Goal: Transaction & Acquisition: Obtain resource

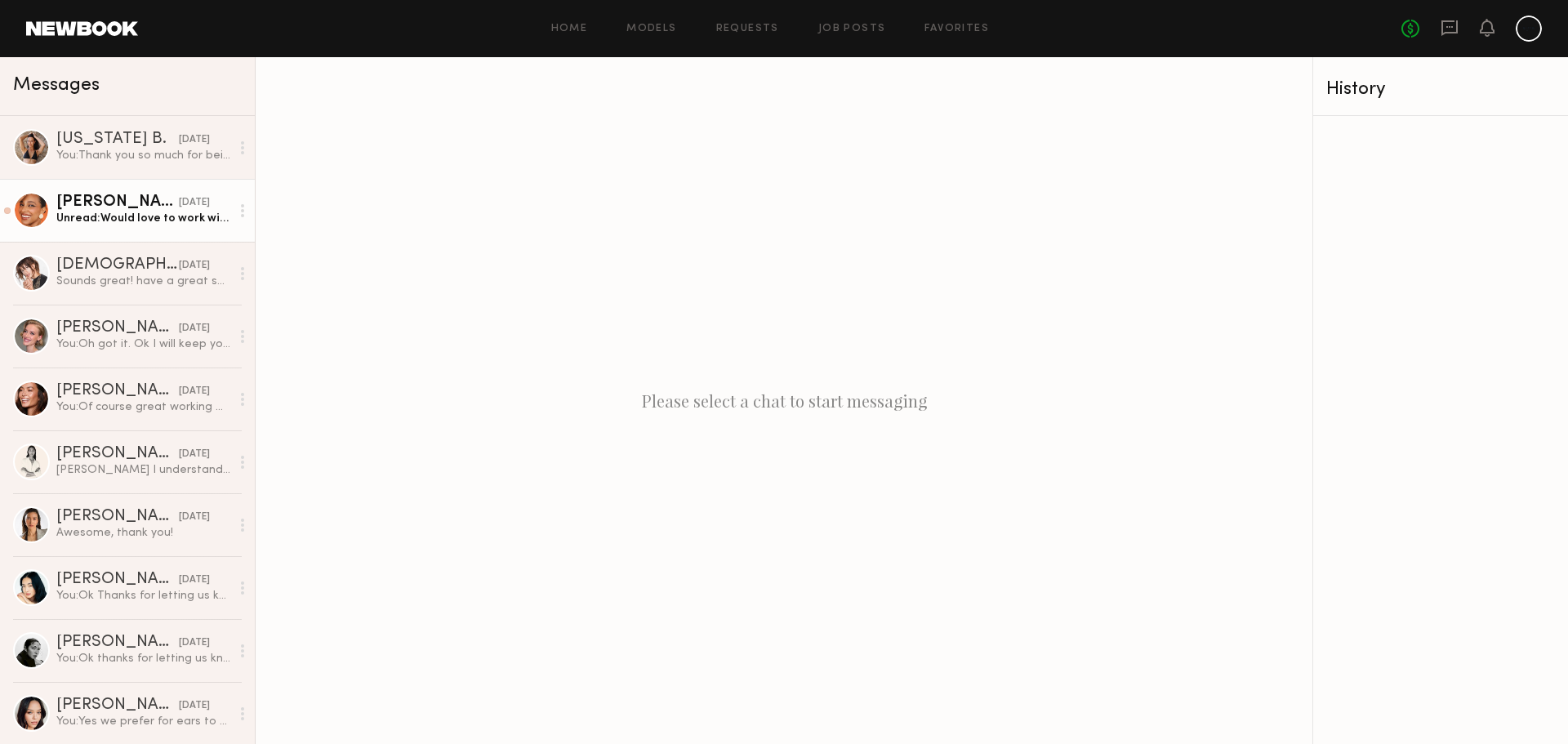
click at [164, 228] on link "[PERSON_NAME] [DATE] Unread: Would love to work with you anytime you’ll have me…" at bounding box center [127, 210] width 255 height 63
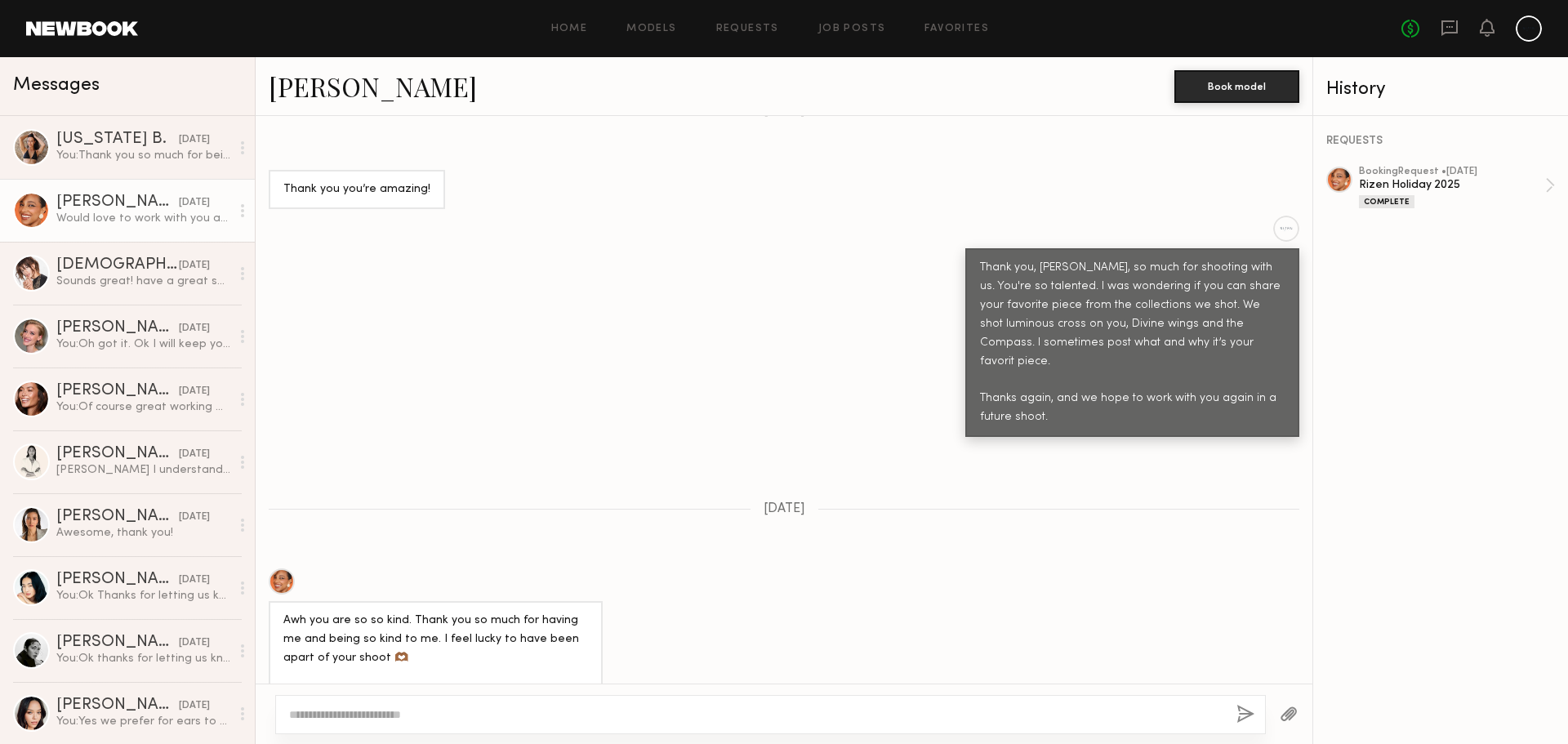
scroll to position [1171, 0]
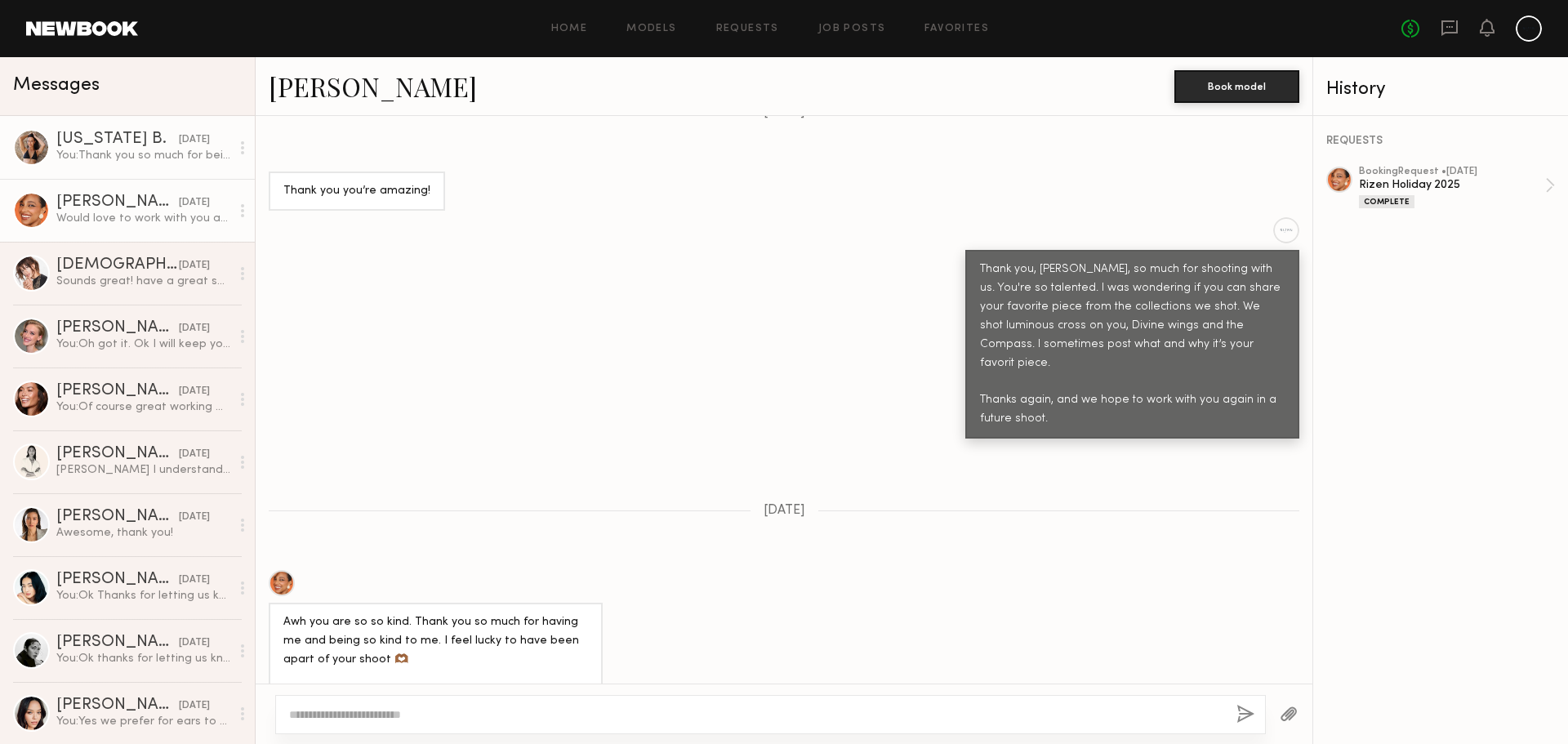
click at [157, 153] on div "You: Thank you so much for being part of our holiday shoot. It was a pleasure w…" at bounding box center [143, 155] width 174 height 15
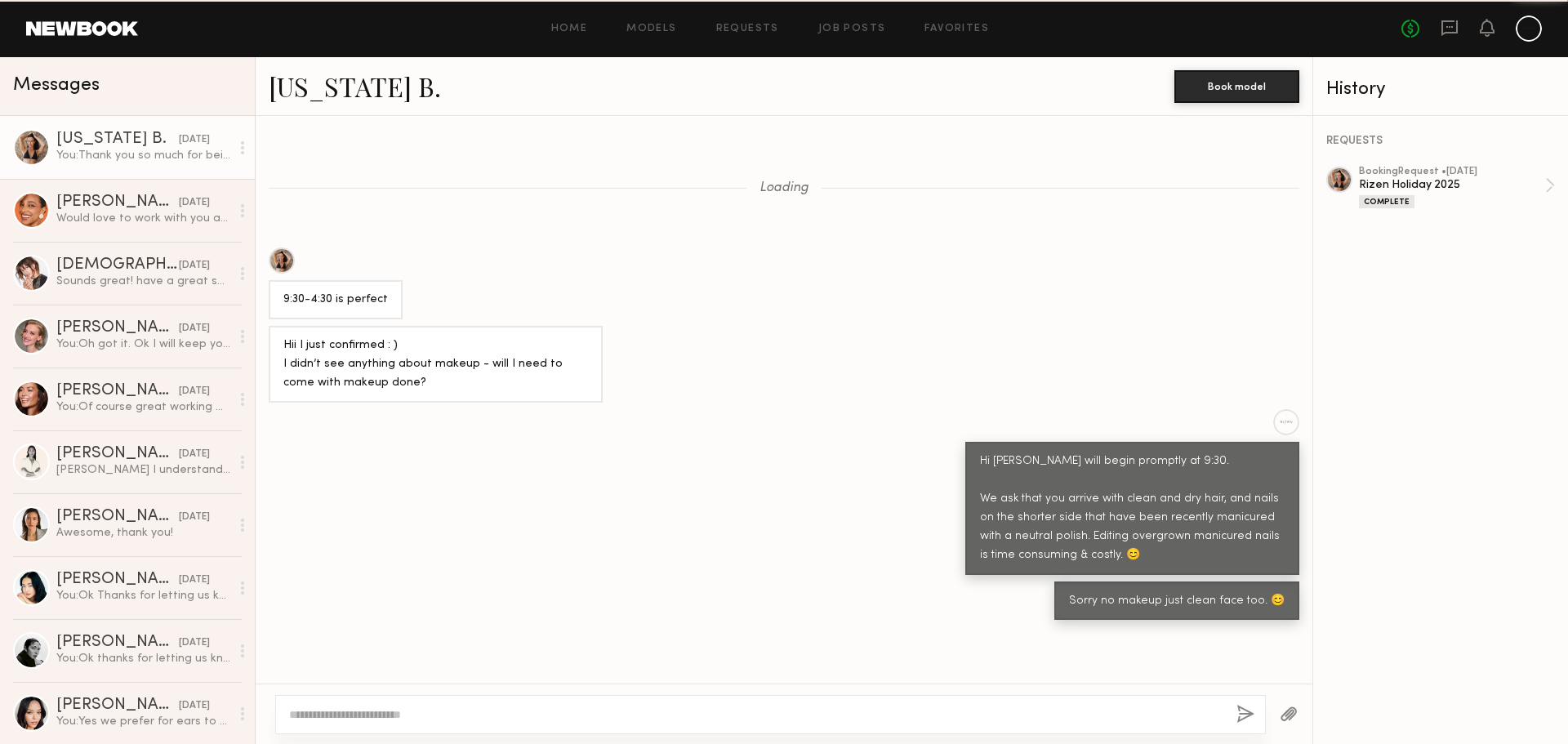
scroll to position [1300, 0]
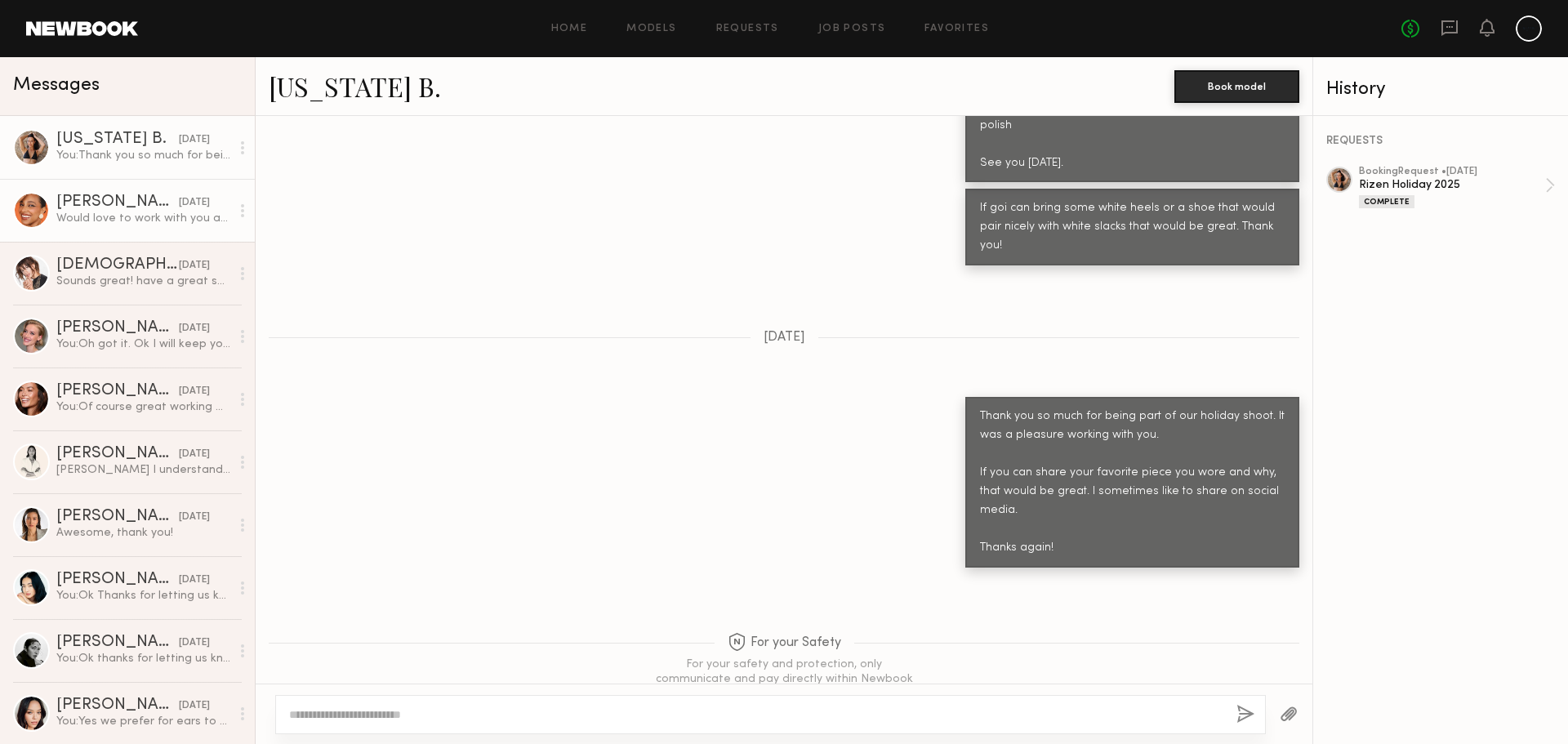
click at [140, 224] on div "Would love to work with you anytime you’ll have me! Thank you so so much and ca…" at bounding box center [143, 218] width 174 height 15
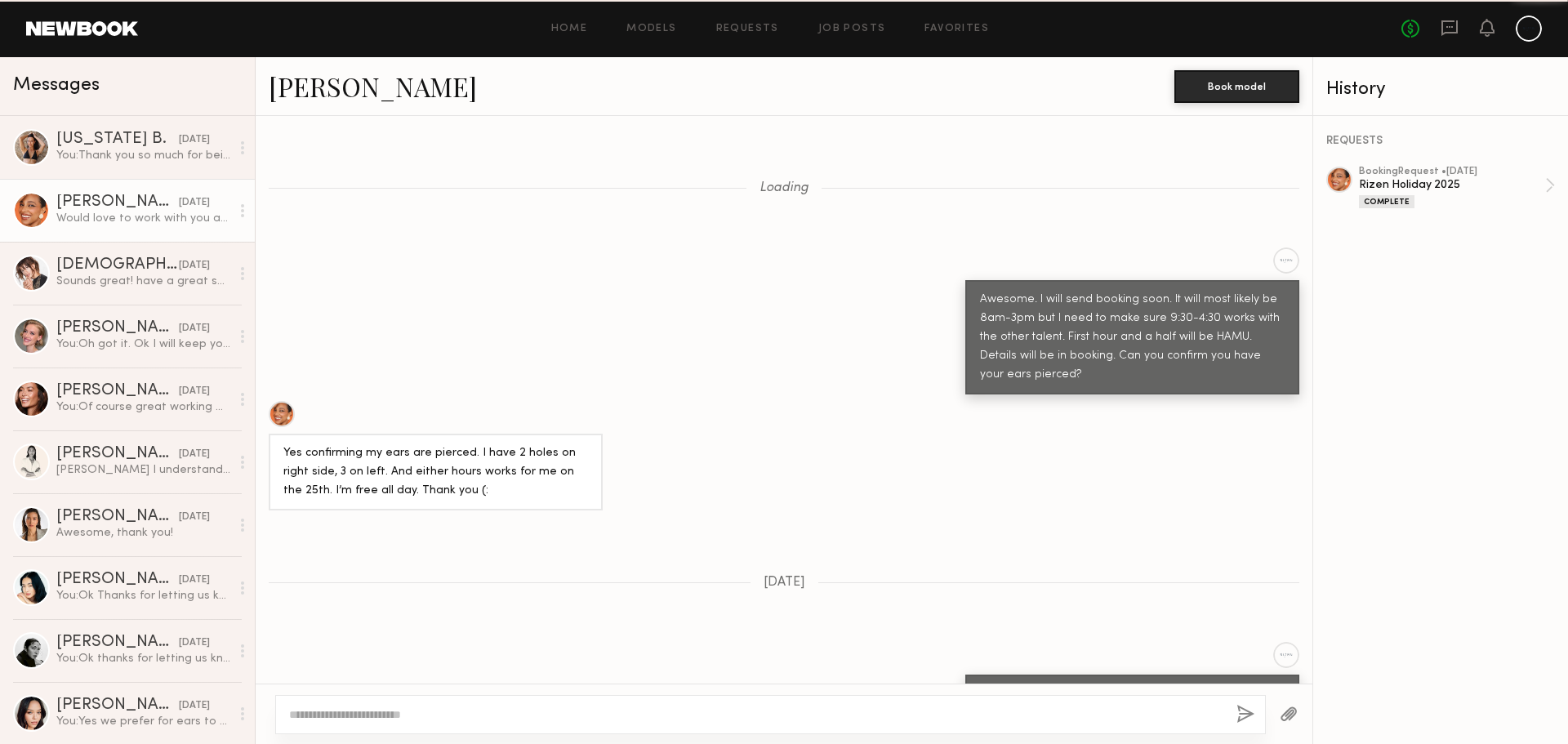
scroll to position [1498, 0]
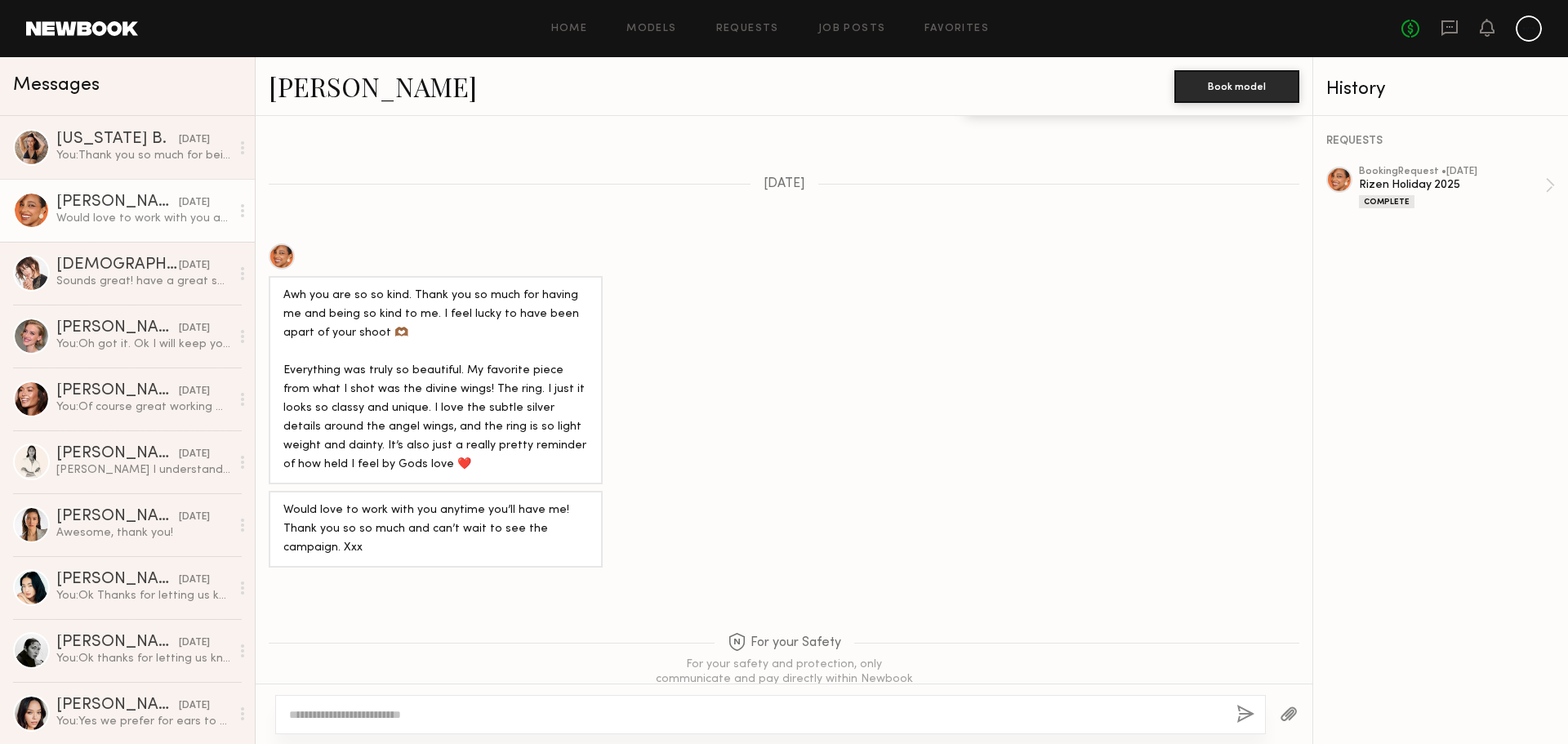
click at [568, 36] on div "Home Models Requests Job Posts Favorites Sign Out No fees up to $5,000" at bounding box center [840, 28] width 1404 height 27
click at [568, 31] on link "Home" at bounding box center [569, 28] width 37 height 10
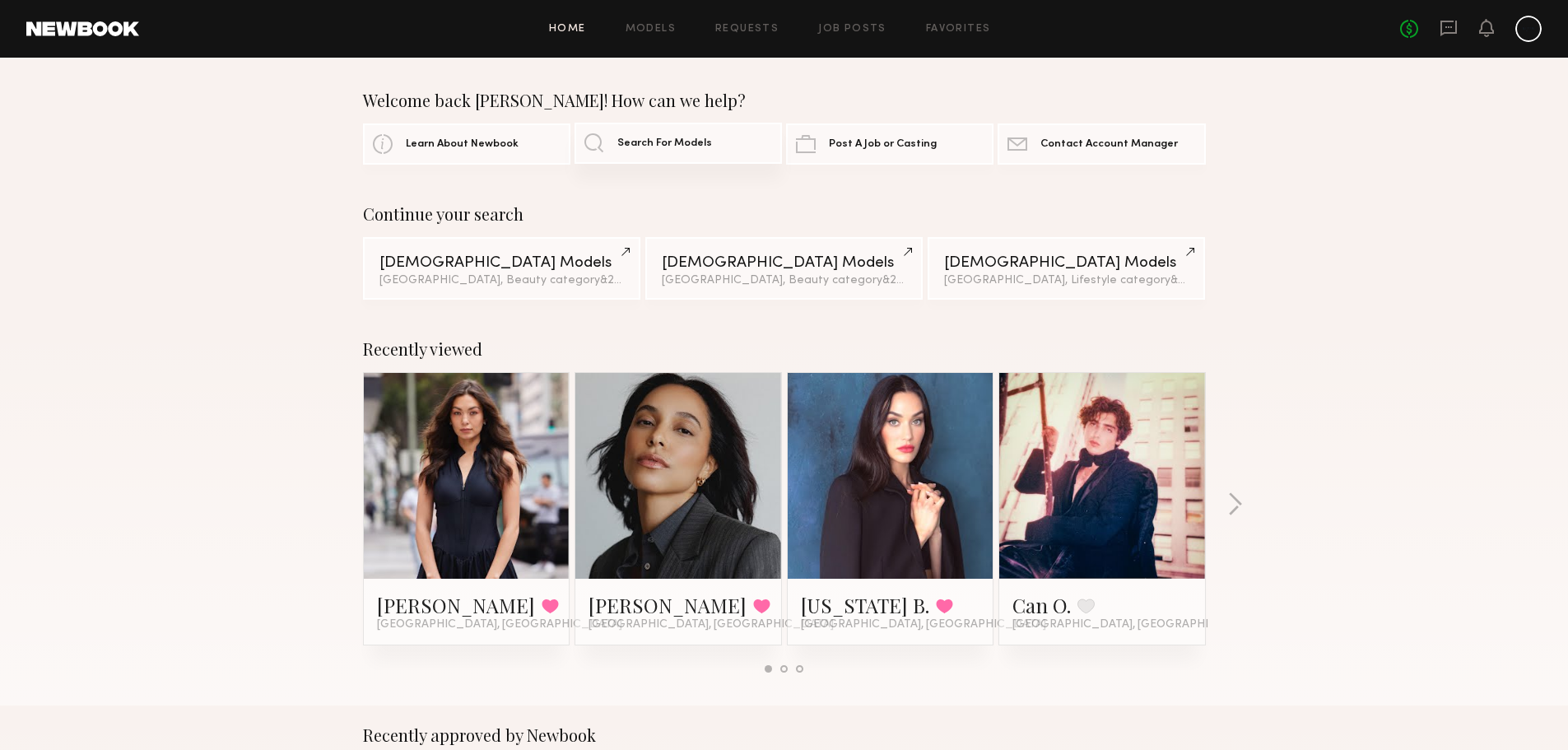
click at [654, 148] on span "Search For Models" at bounding box center [664, 143] width 95 height 11
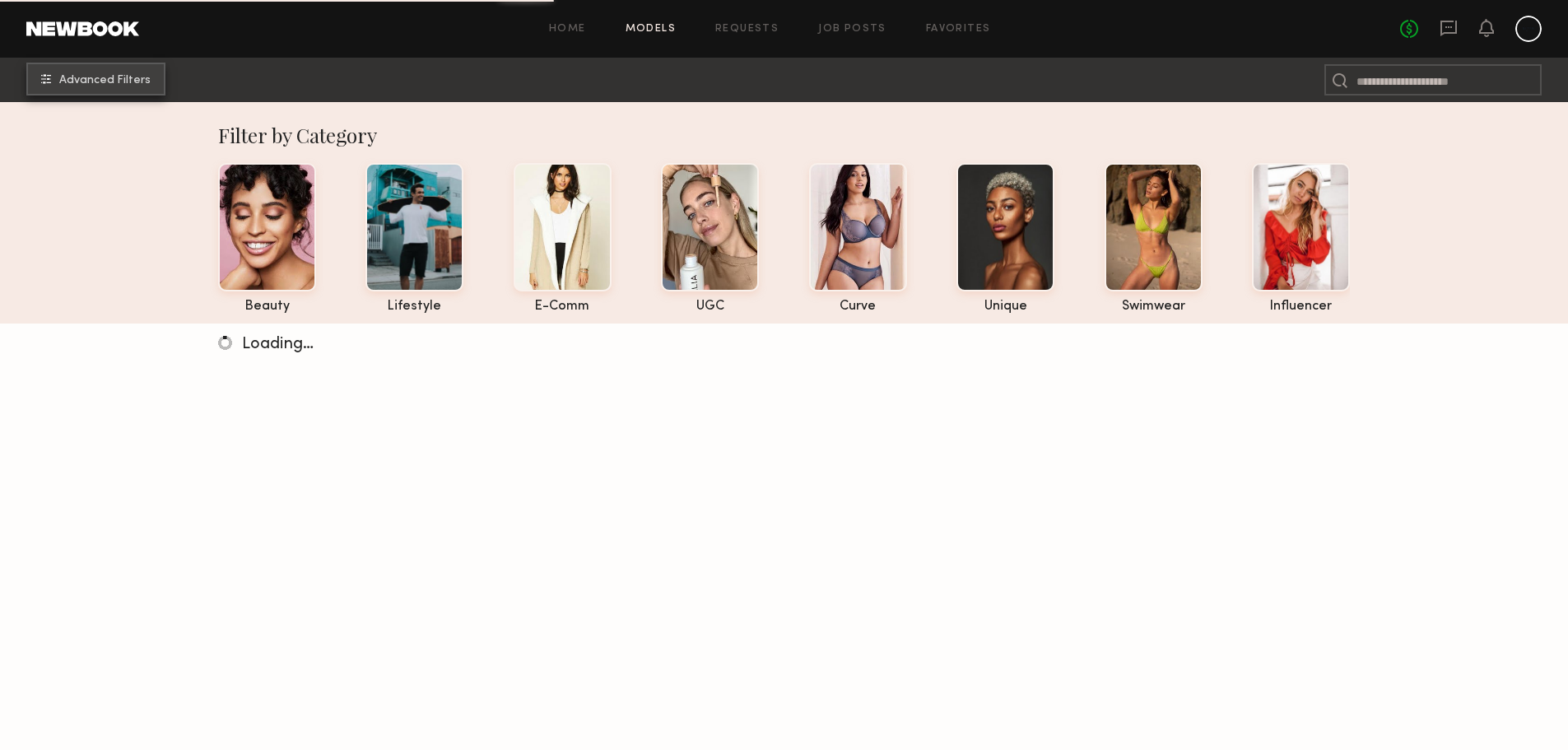
click at [136, 86] on span "Advanced Filters" at bounding box center [105, 80] width 92 height 11
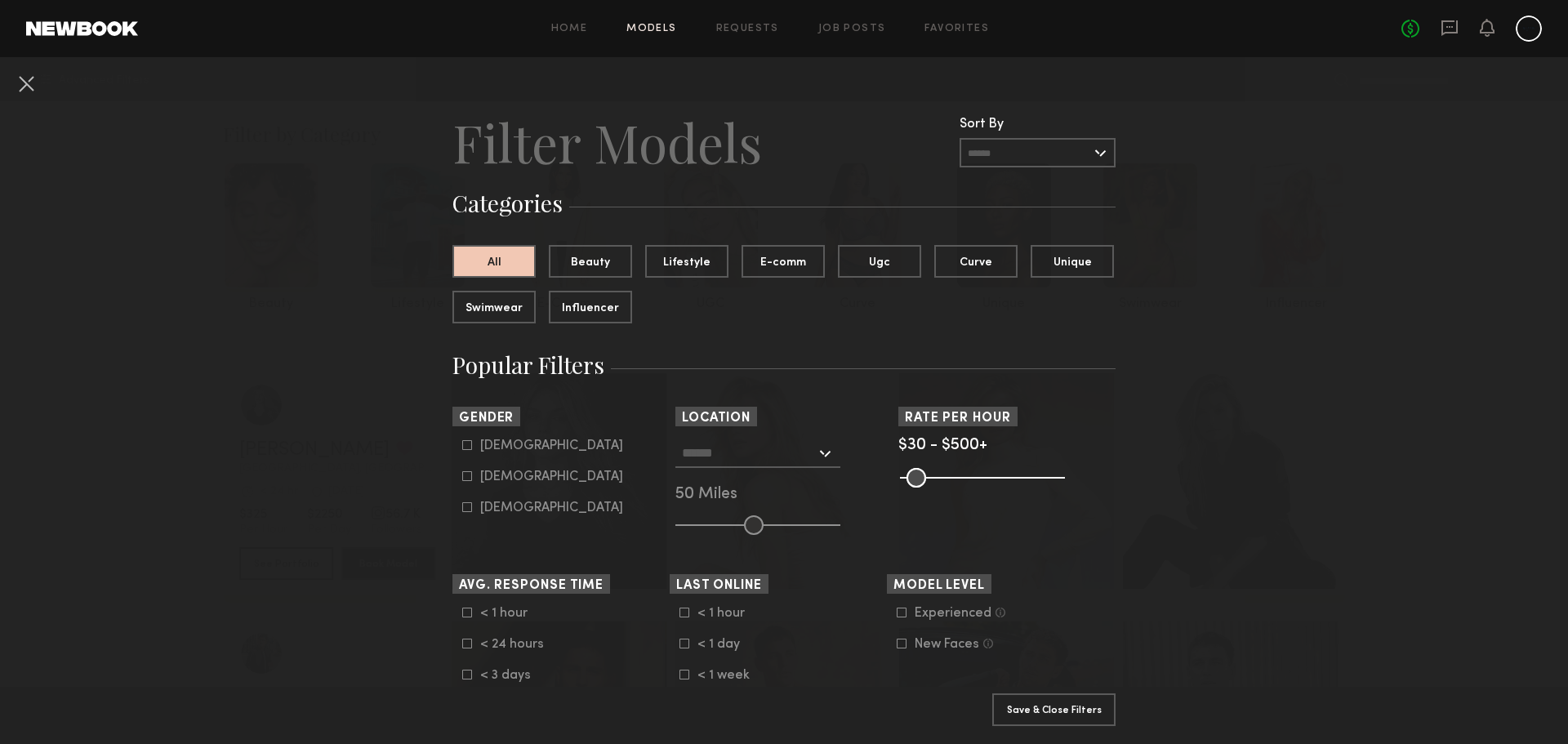
click at [989, 163] on input "text" at bounding box center [1037, 153] width 156 height 29
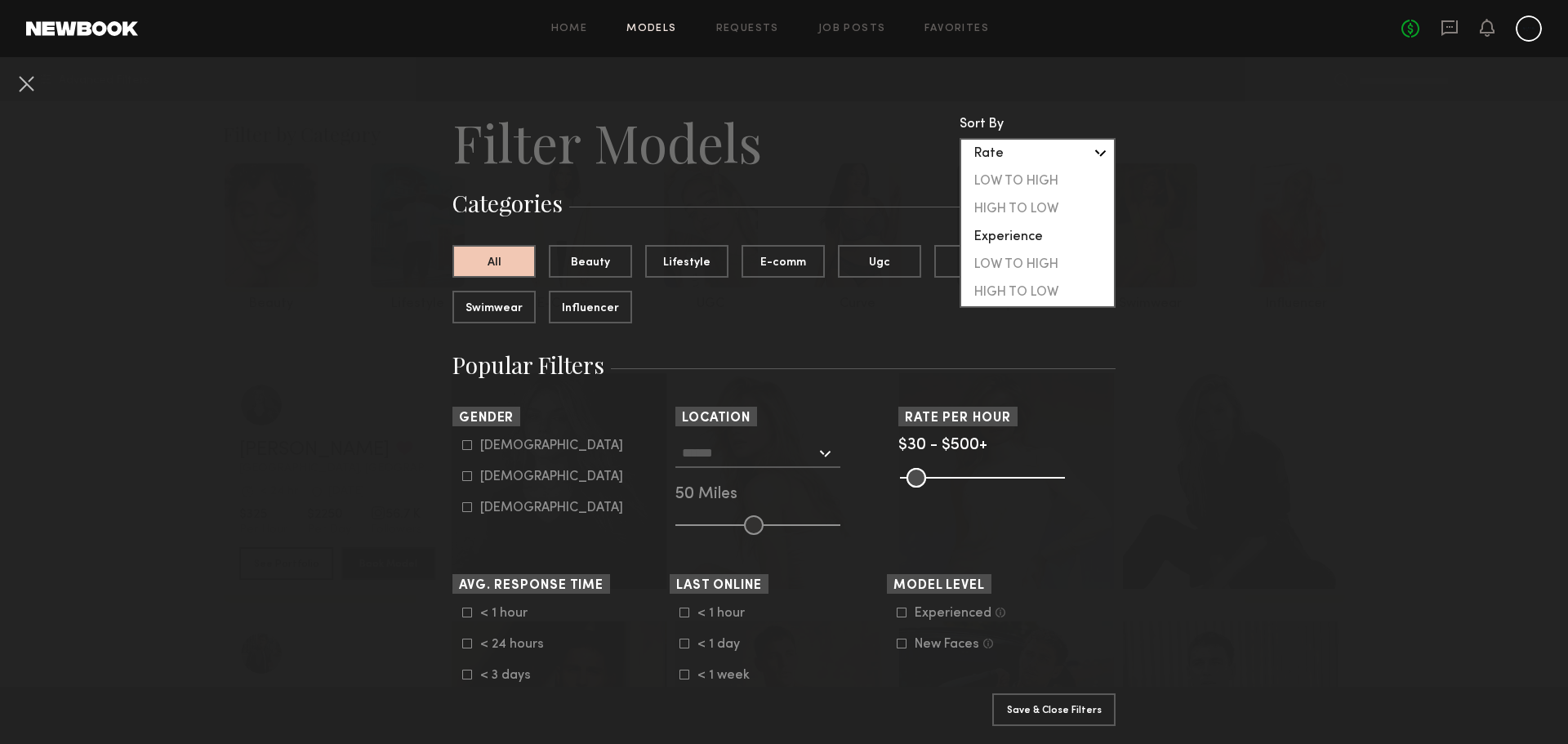
click at [908, 152] on header "Filter Models Sort By Clear Rate LOW TO HIGH HIGH TO LOW Experience LOW TO HIGH…" at bounding box center [784, 141] width 663 height 65
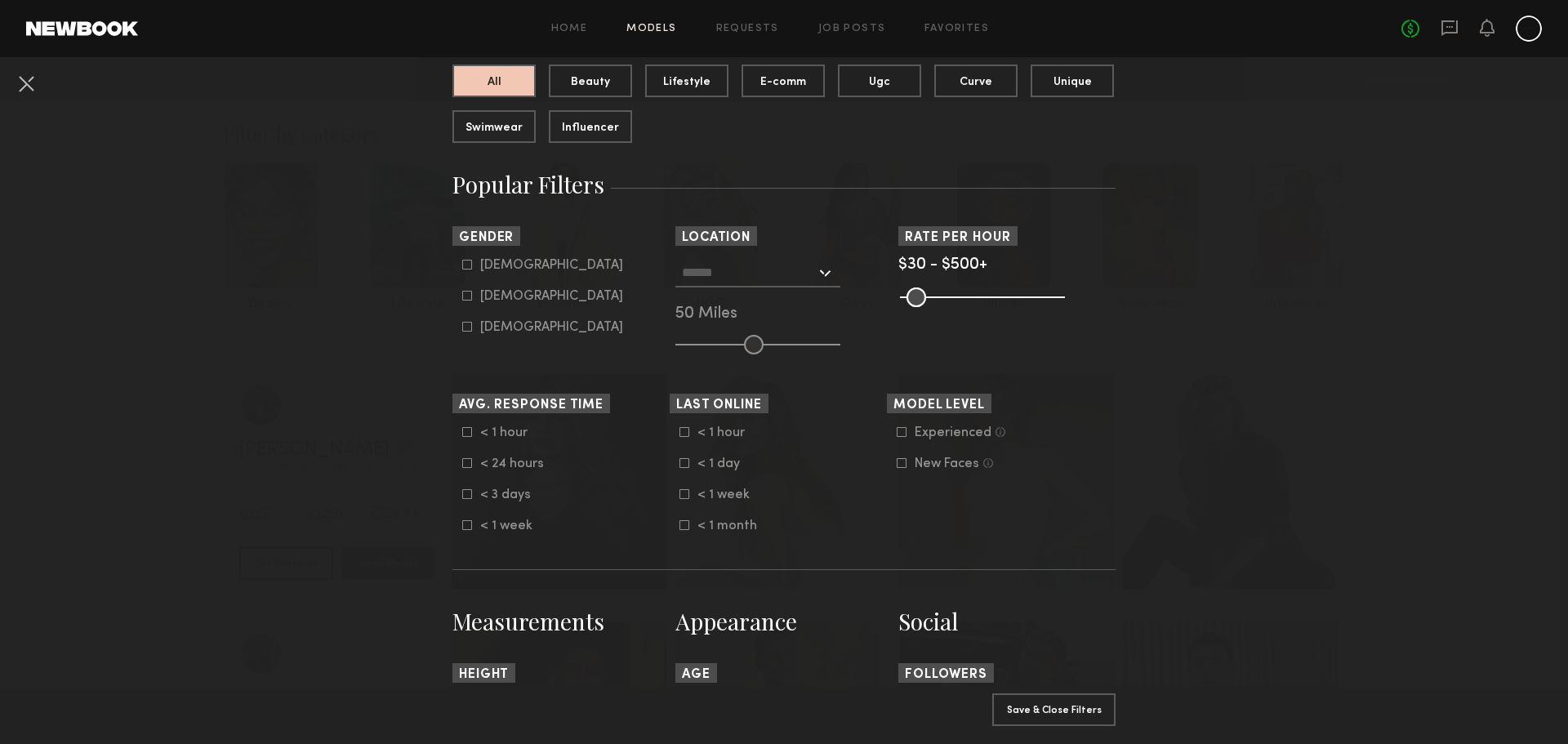
scroll to position [122, 0]
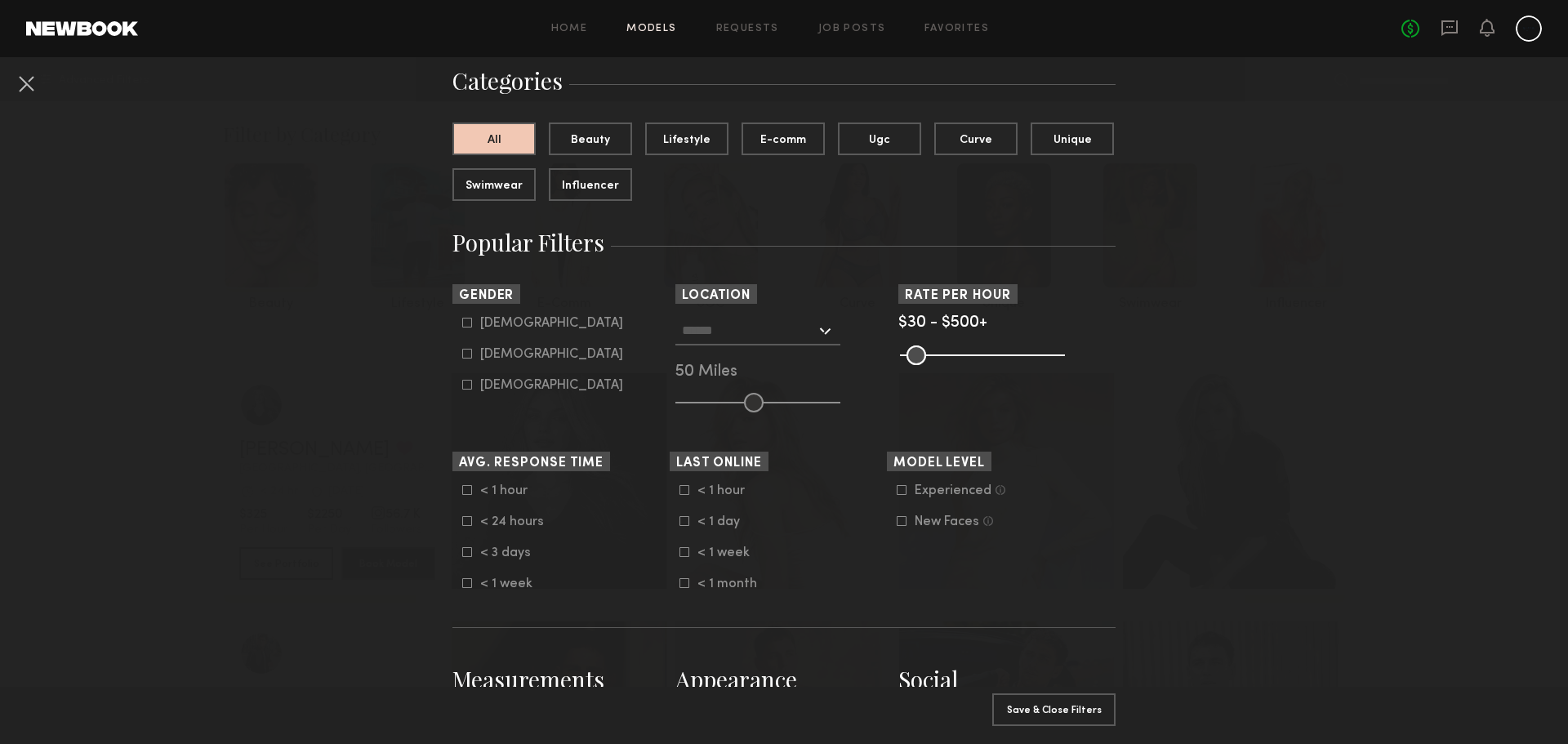
click at [782, 336] on input "text" at bounding box center [748, 330] width 134 height 27
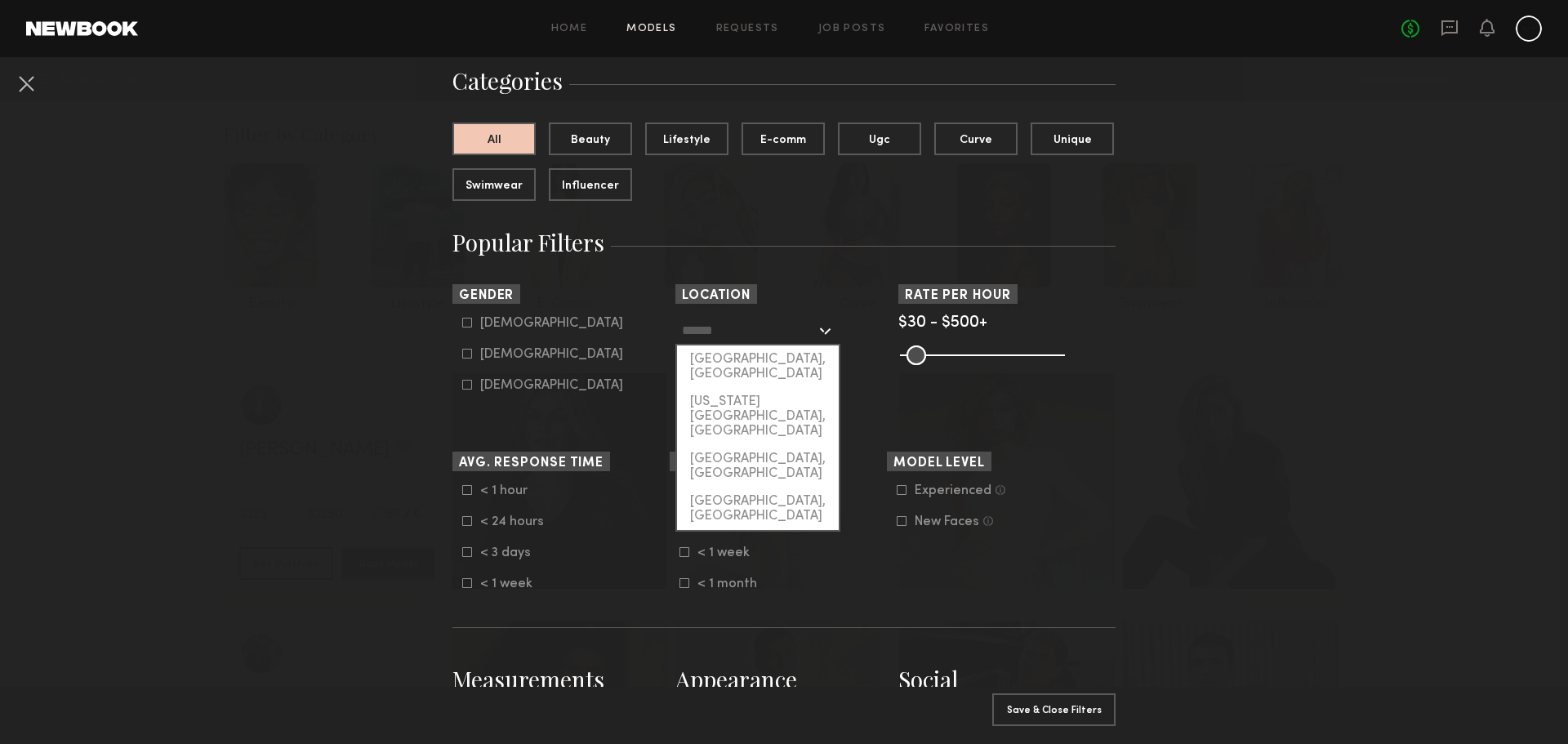
click at [759, 329] on input "text" at bounding box center [748, 330] width 134 height 27
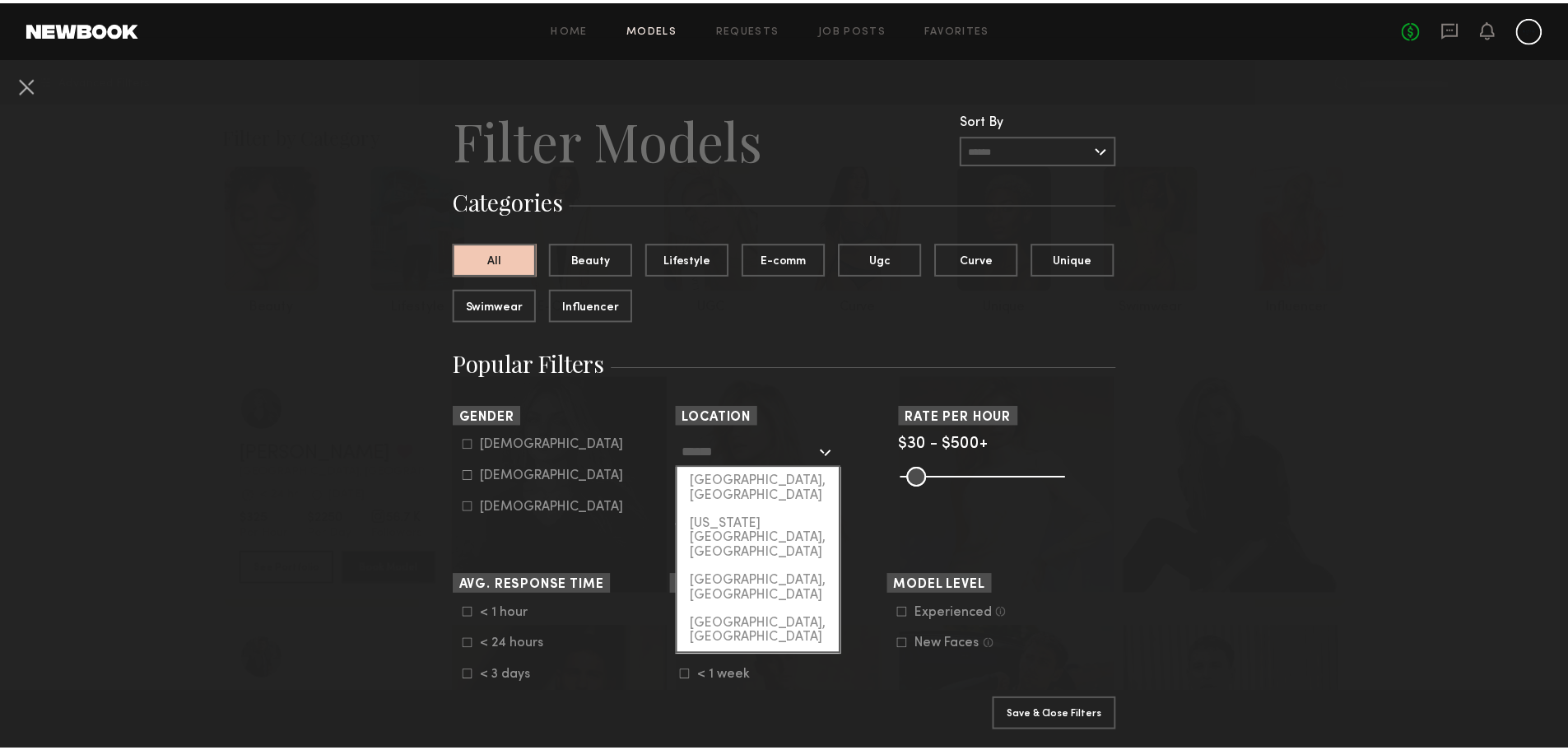
scroll to position [0, 0]
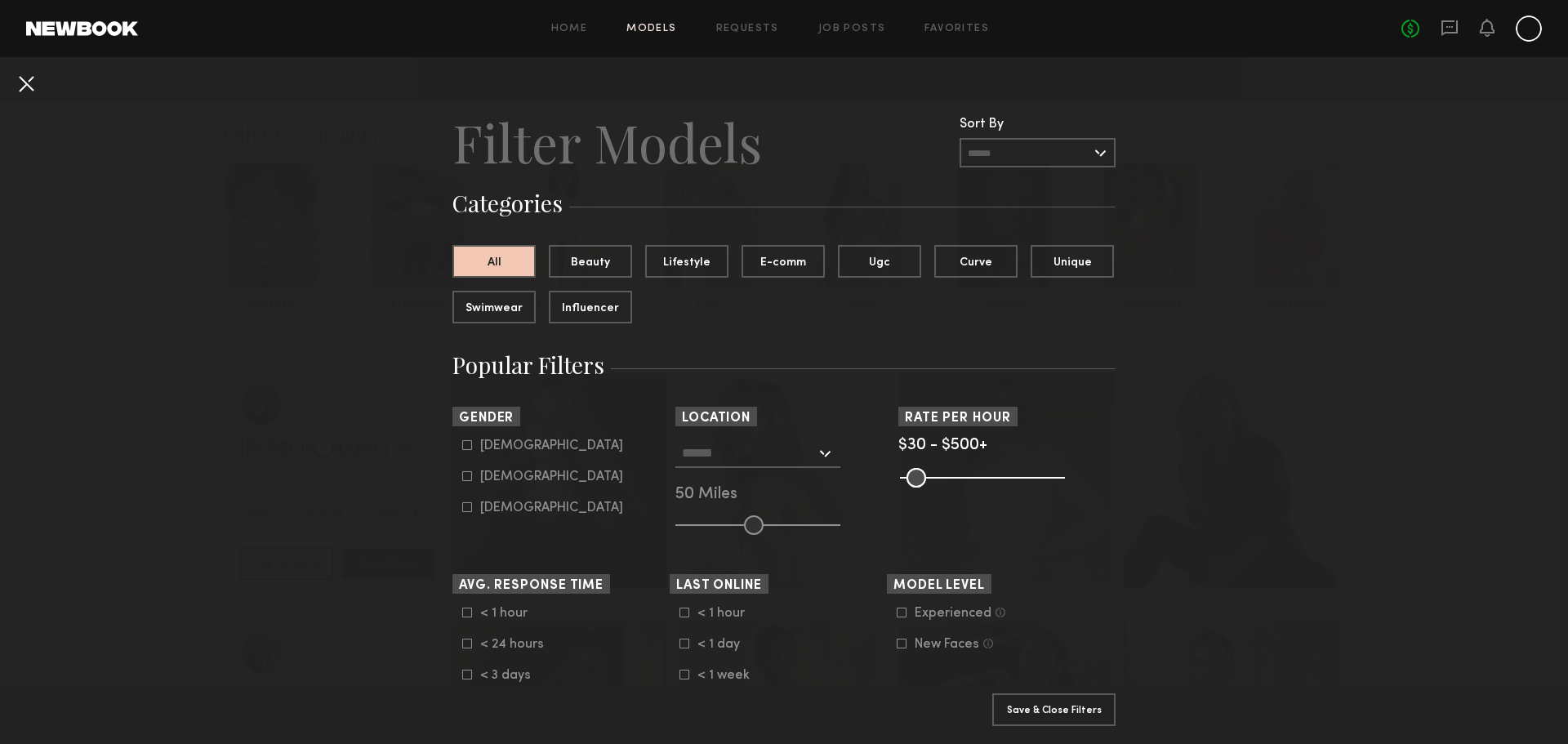
click at [32, 74] on button at bounding box center [27, 83] width 27 height 27
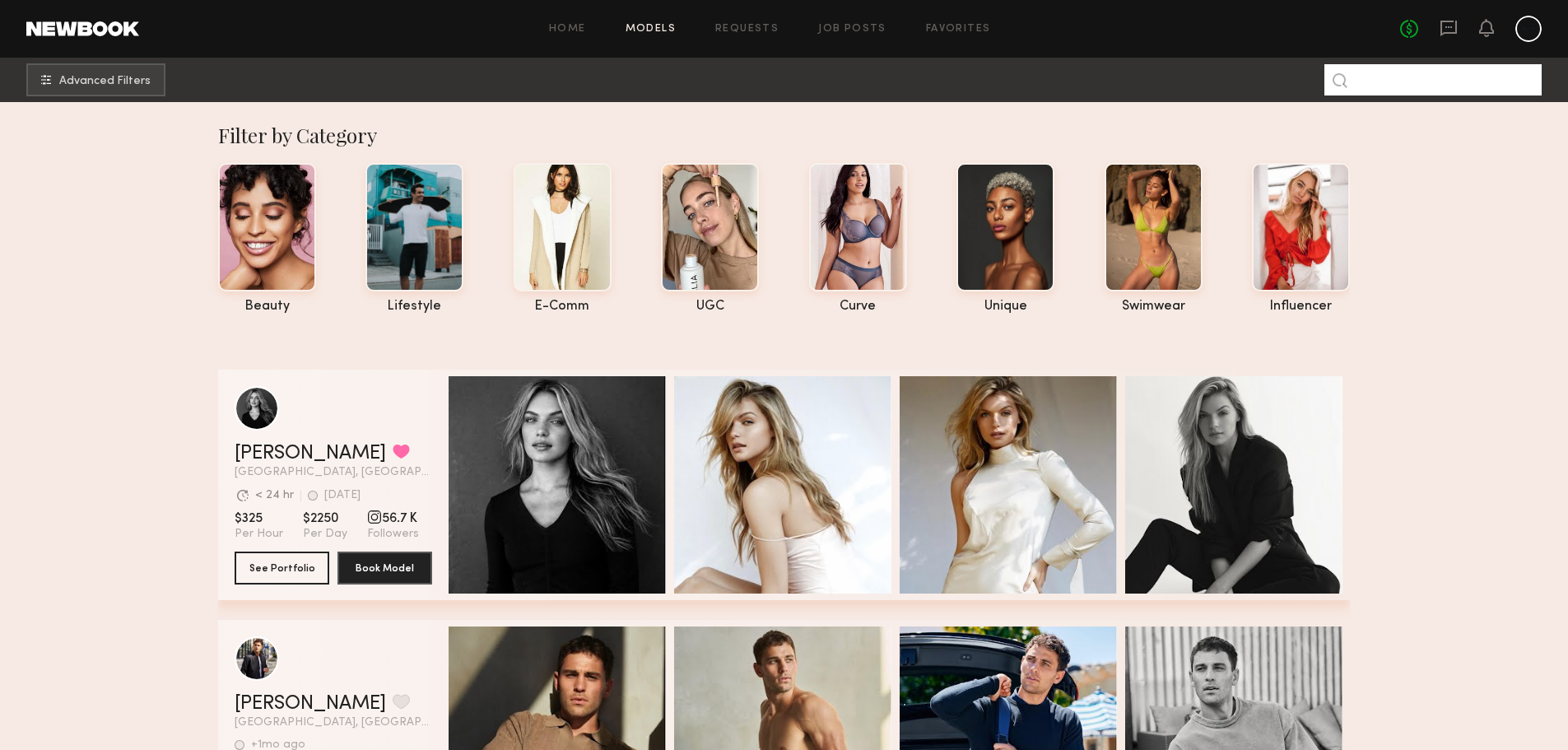
click at [1373, 82] on input at bounding box center [1433, 79] width 218 height 32
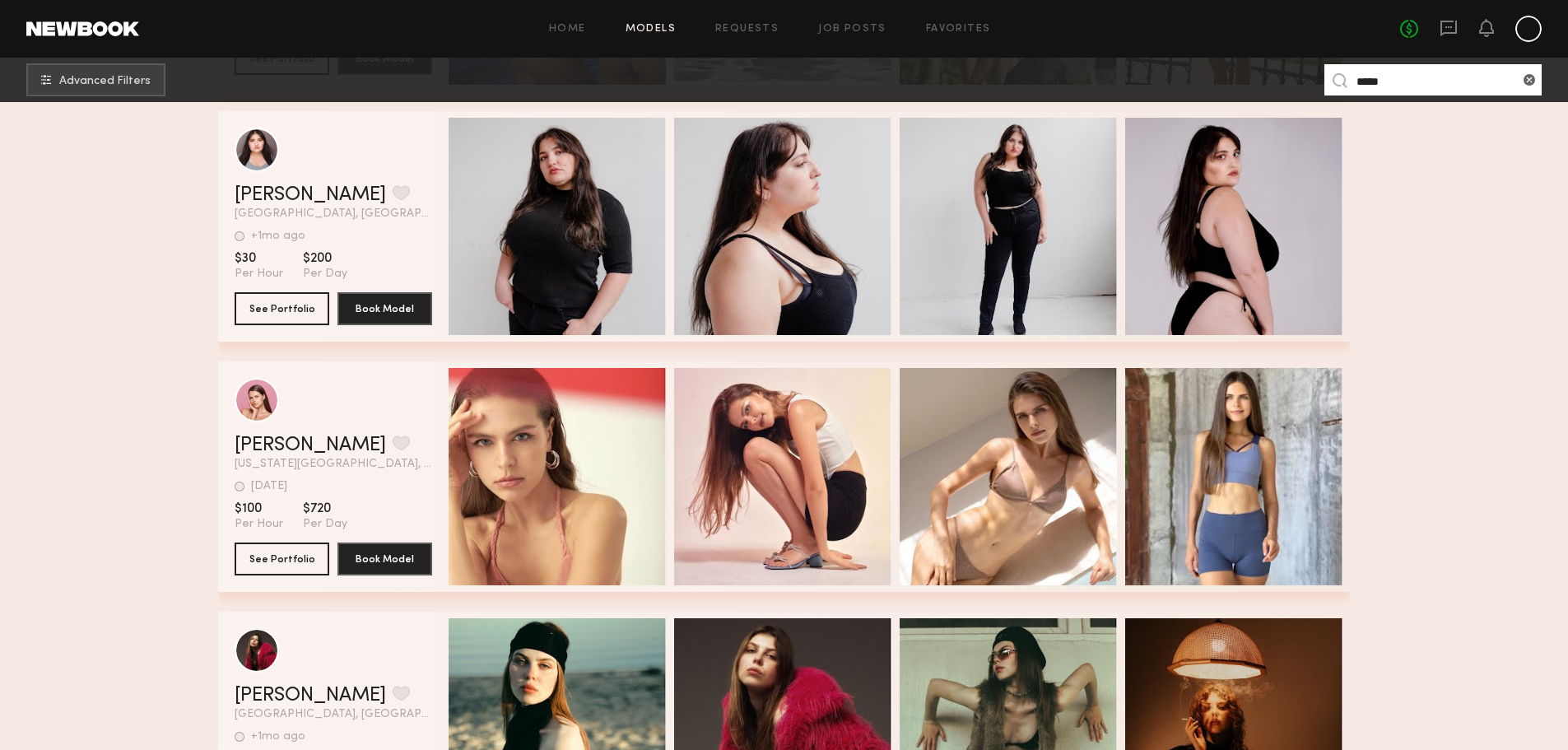
scroll to position [5188, 0]
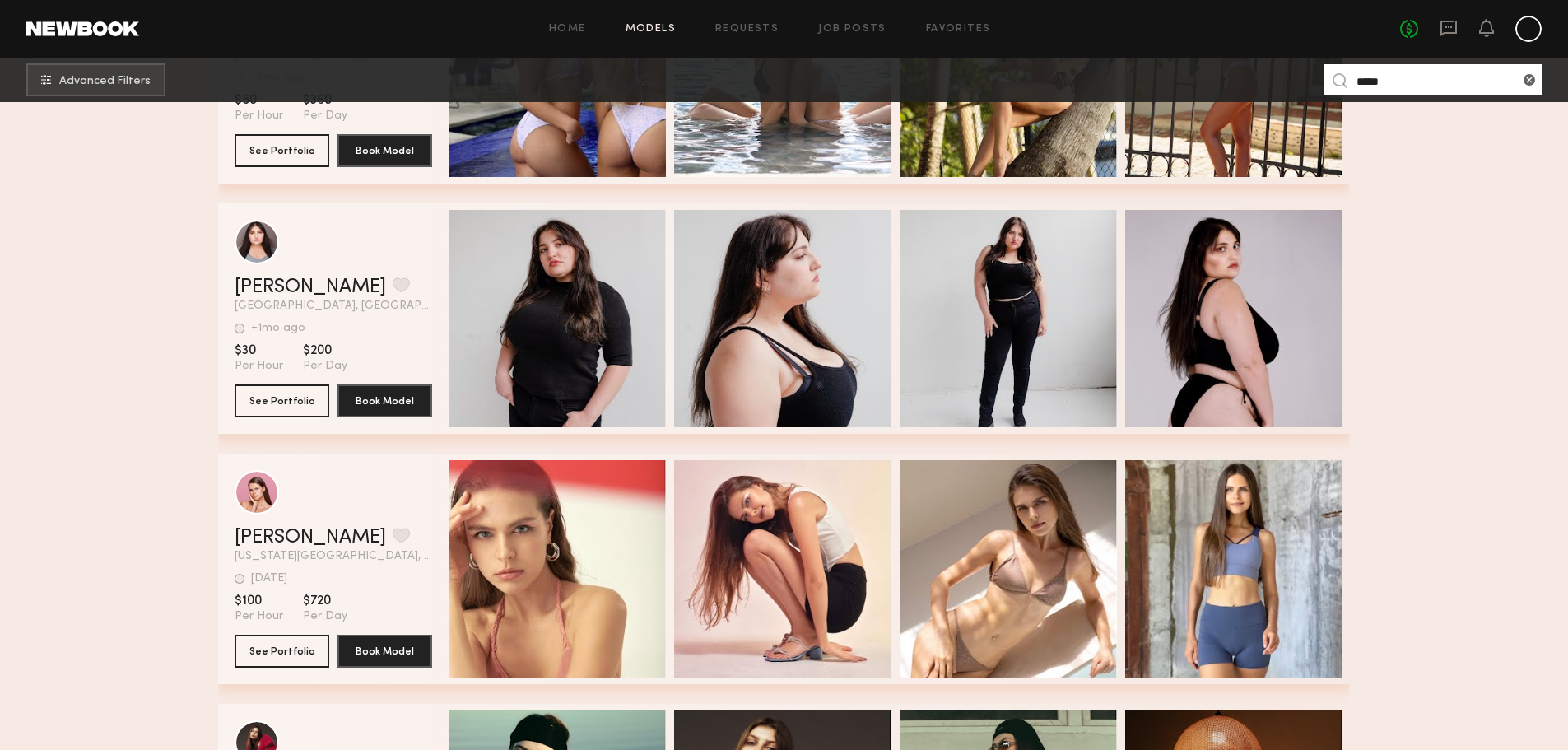
click at [1407, 84] on input "*****" at bounding box center [1433, 79] width 218 height 32
click at [1406, 84] on input "*****" at bounding box center [1433, 79] width 218 height 32
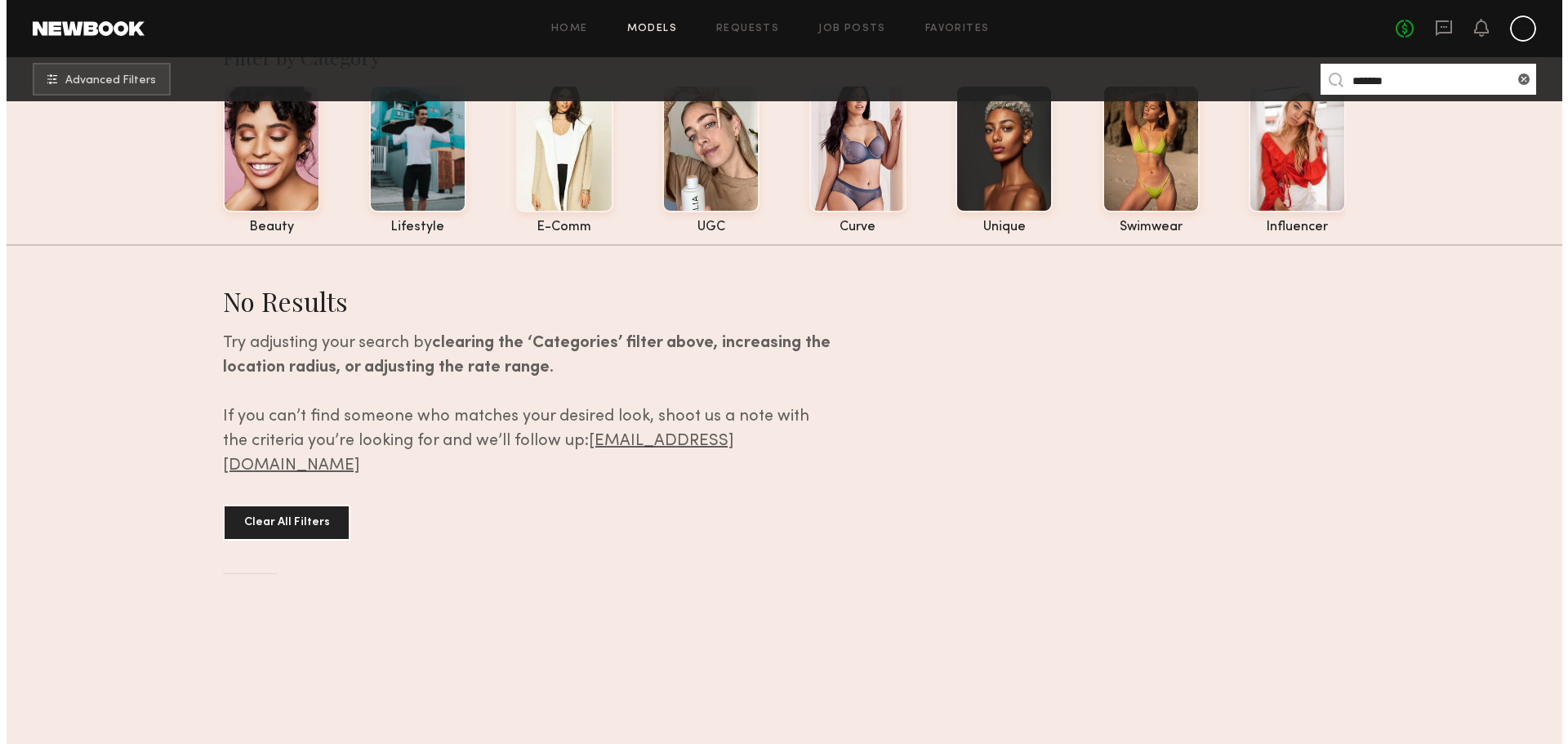
scroll to position [0, 0]
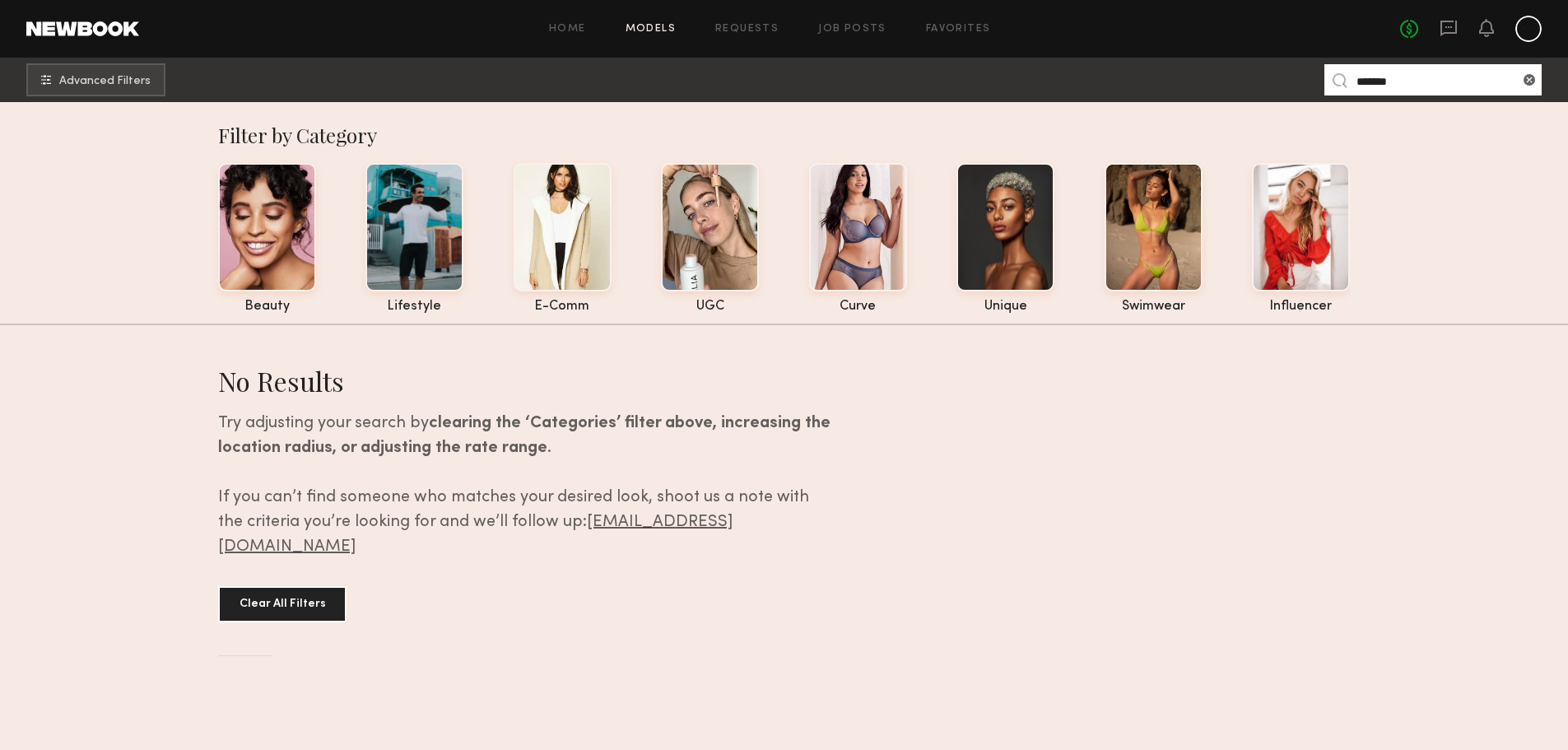
type input "*******"
click at [1450, 77] on input "*******" at bounding box center [1433, 79] width 218 height 32
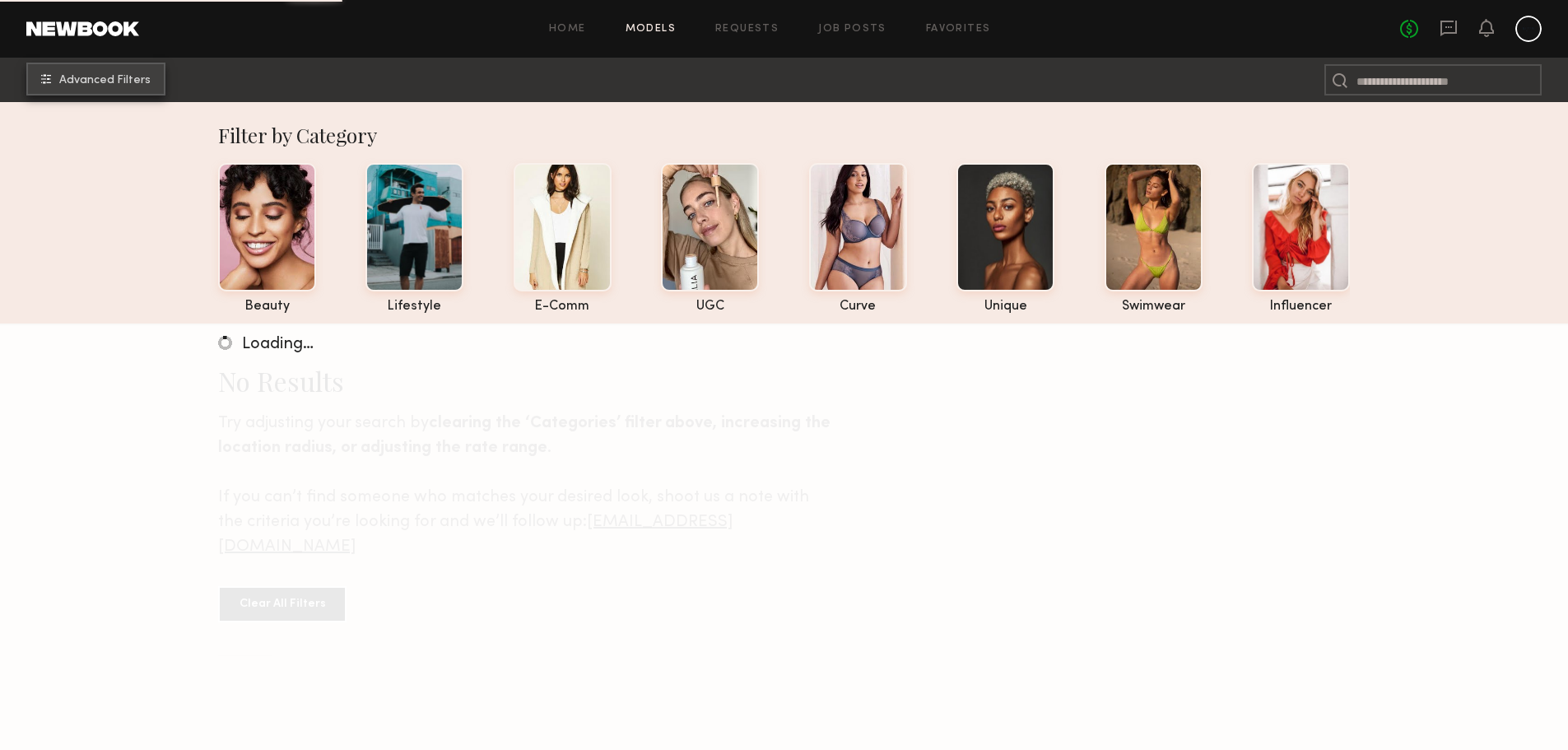
click at [51, 76] on common-icon "undefined" at bounding box center [46, 79] width 10 height 10
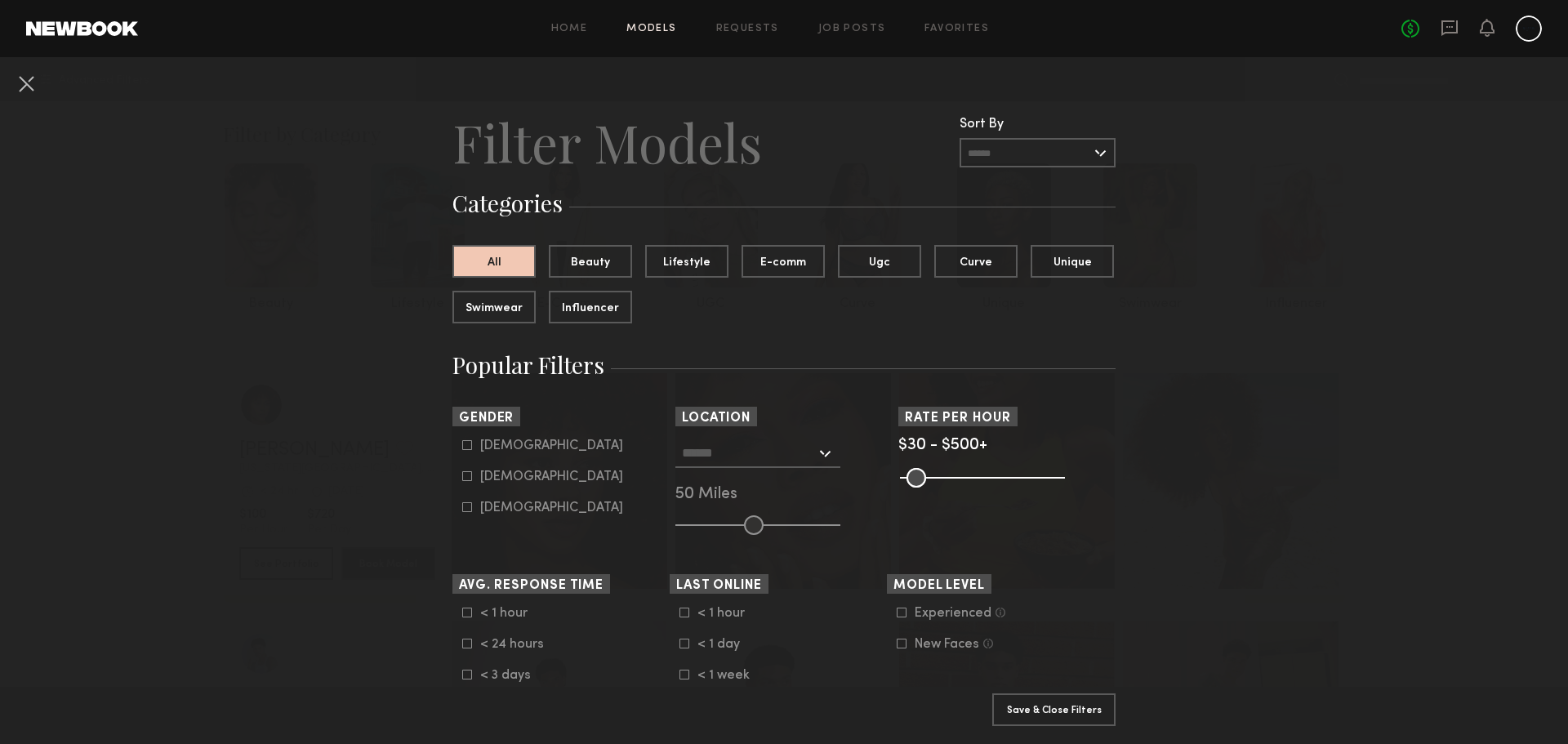
click at [815, 455] on div at bounding box center [758, 453] width 165 height 29
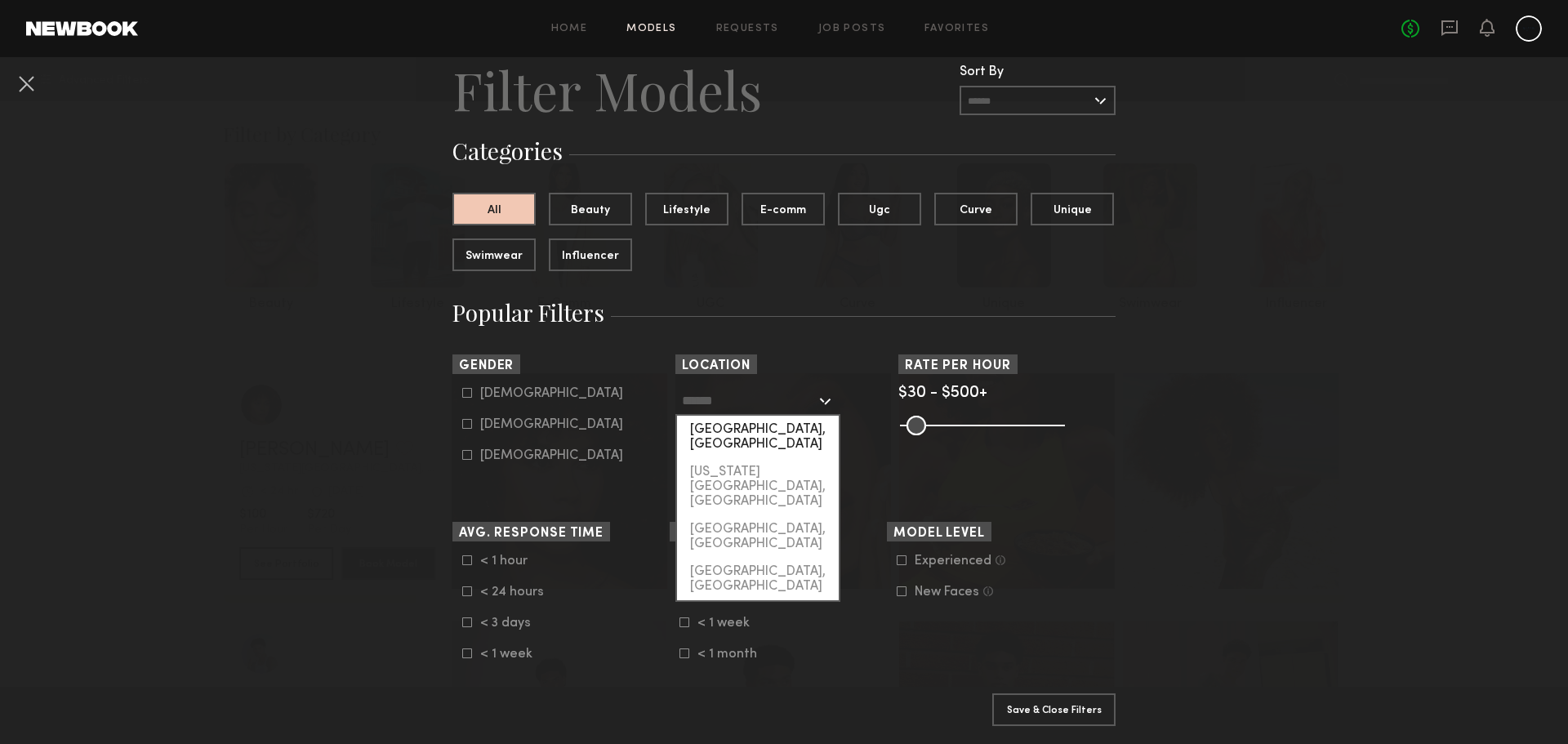
scroll to position [82, 0]
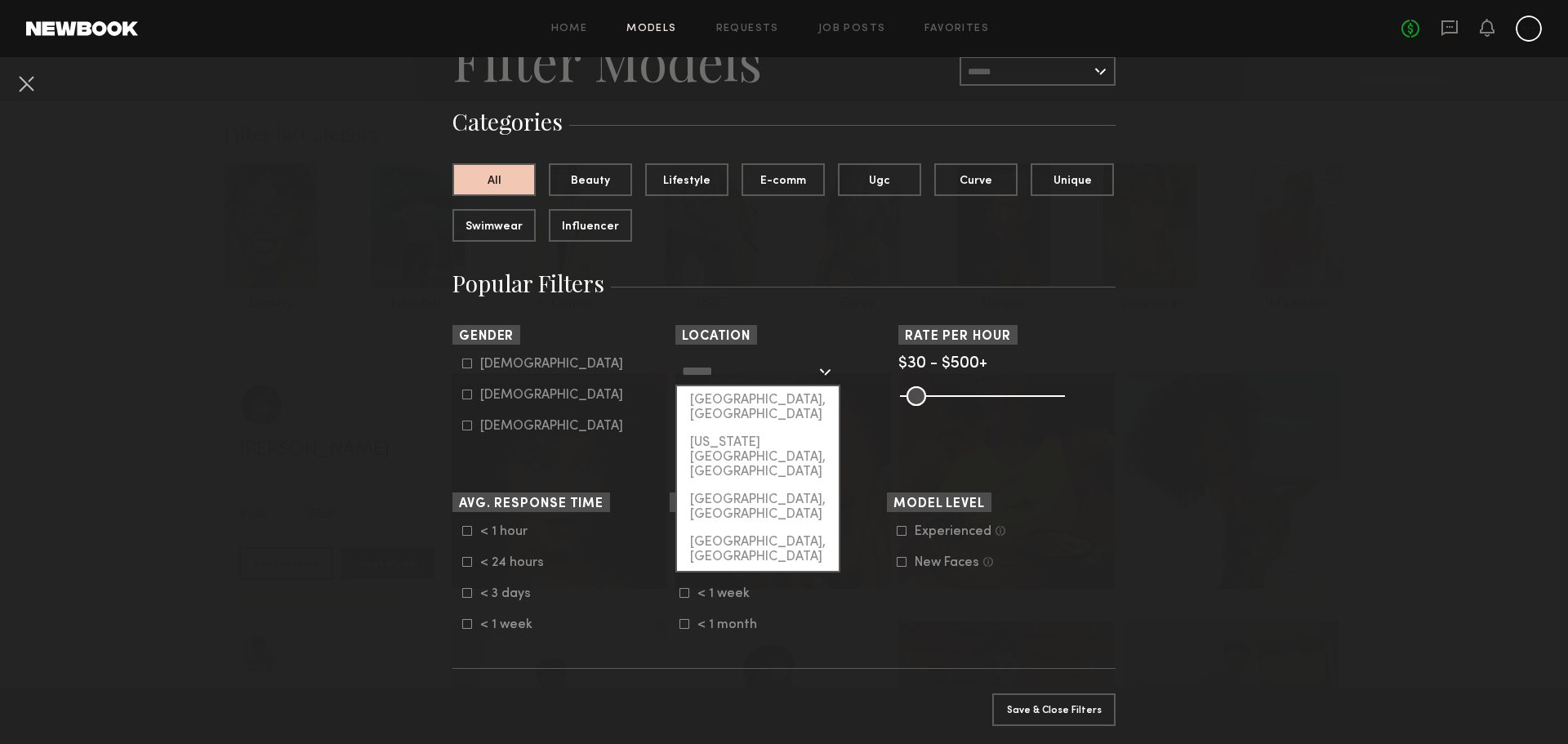
click at [853, 572] on form "< 1 hour < 1 day < 1 week < 1 month" at bounding box center [783, 578] width 207 height 108
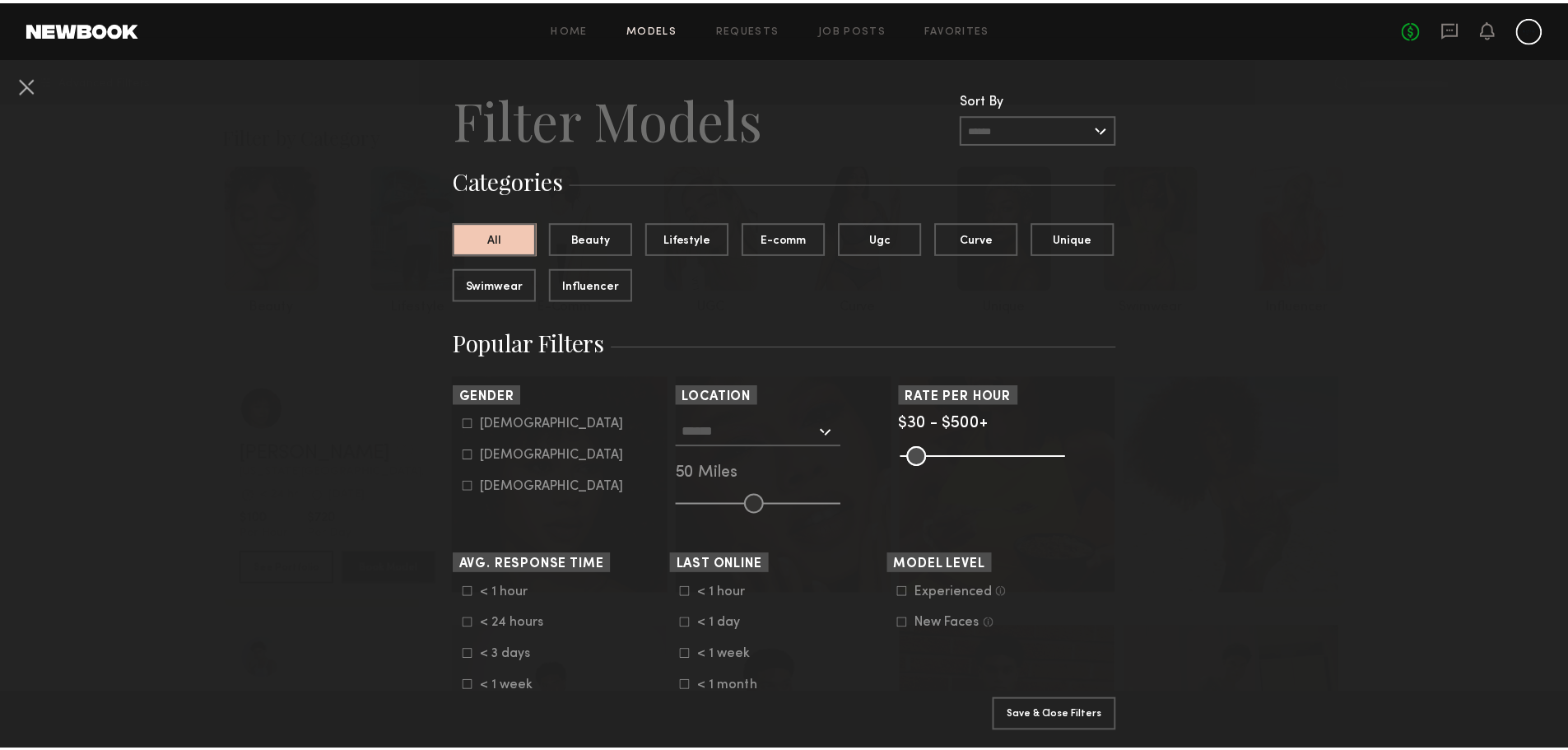
scroll to position [0, 0]
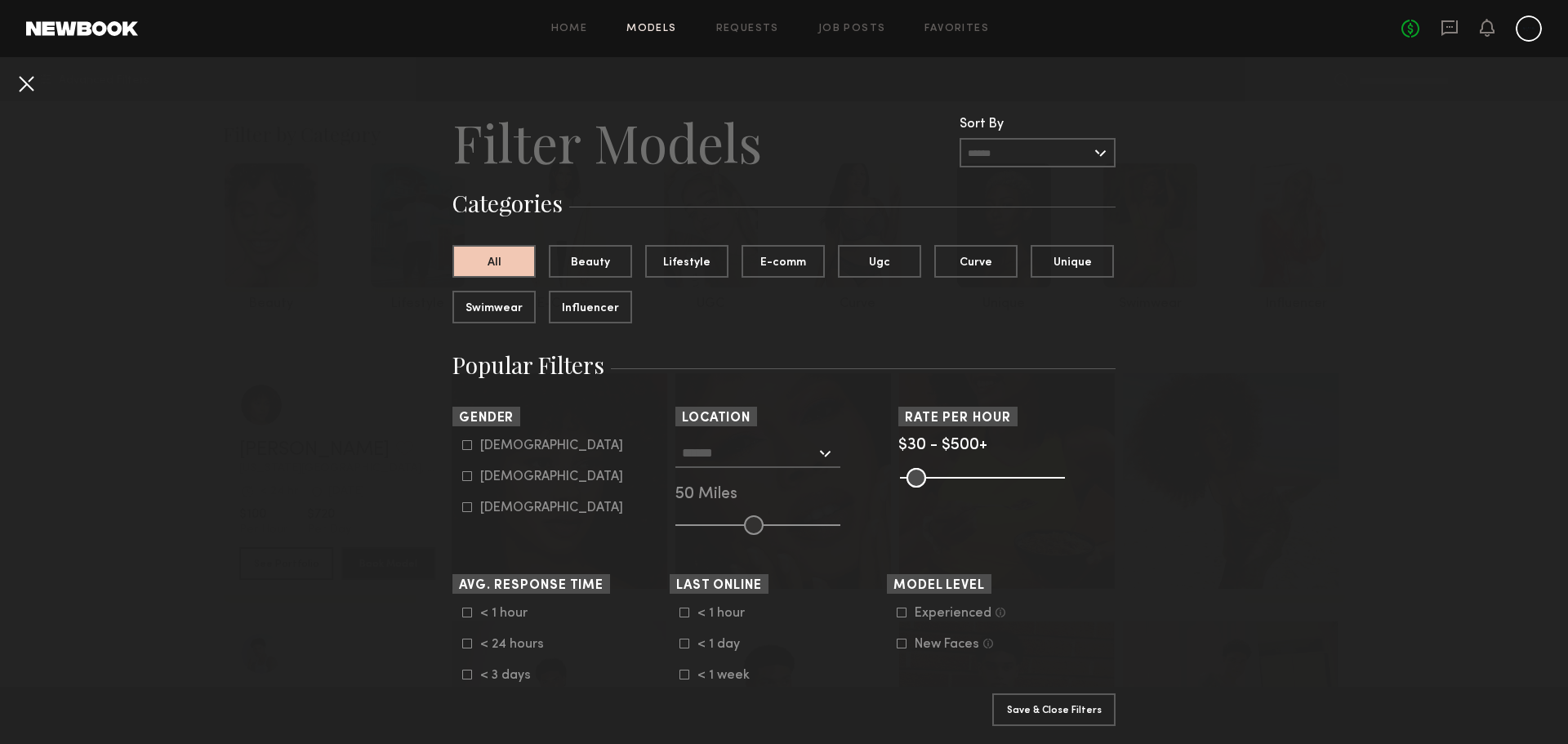
click at [32, 79] on button at bounding box center [27, 83] width 27 height 27
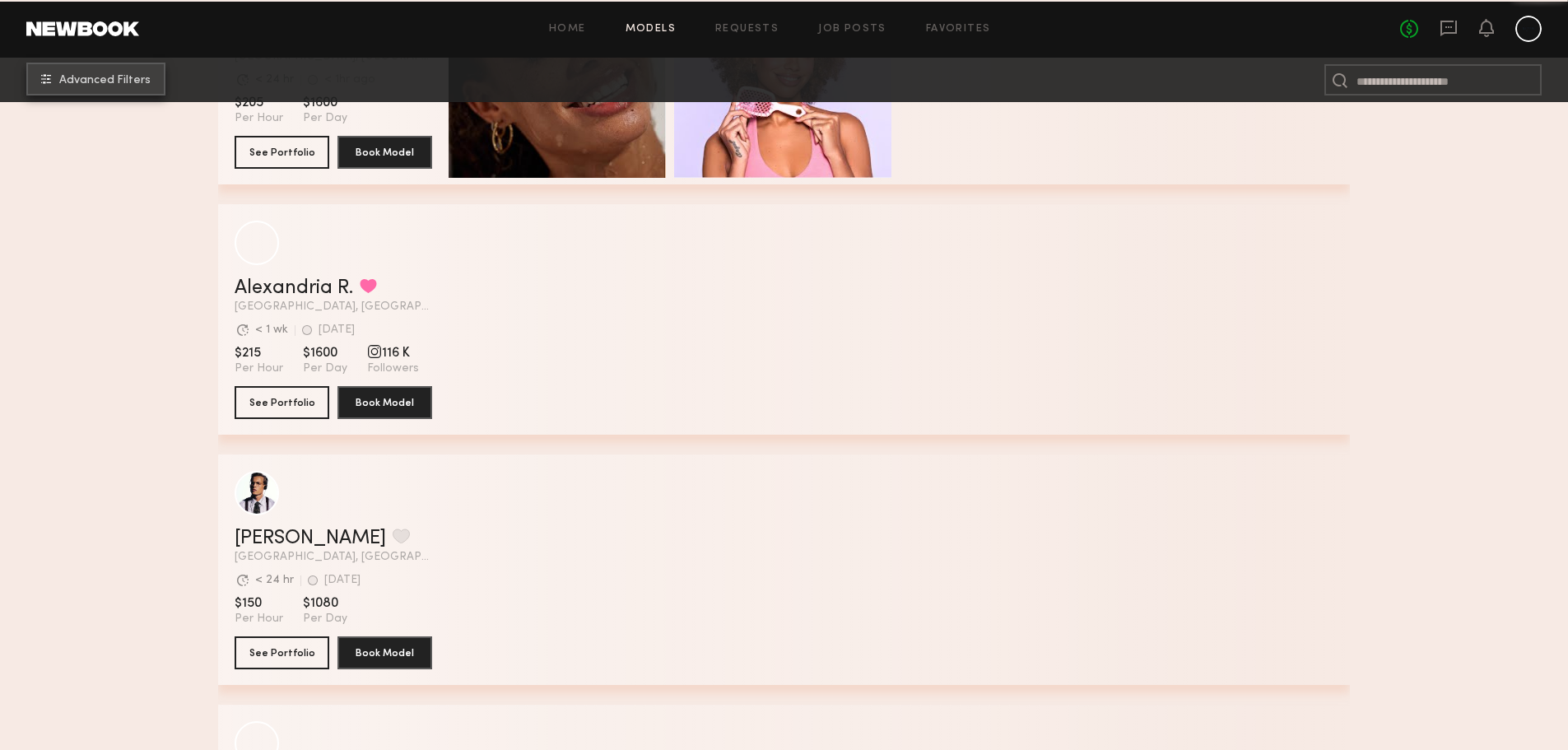
scroll to position [2916, 0]
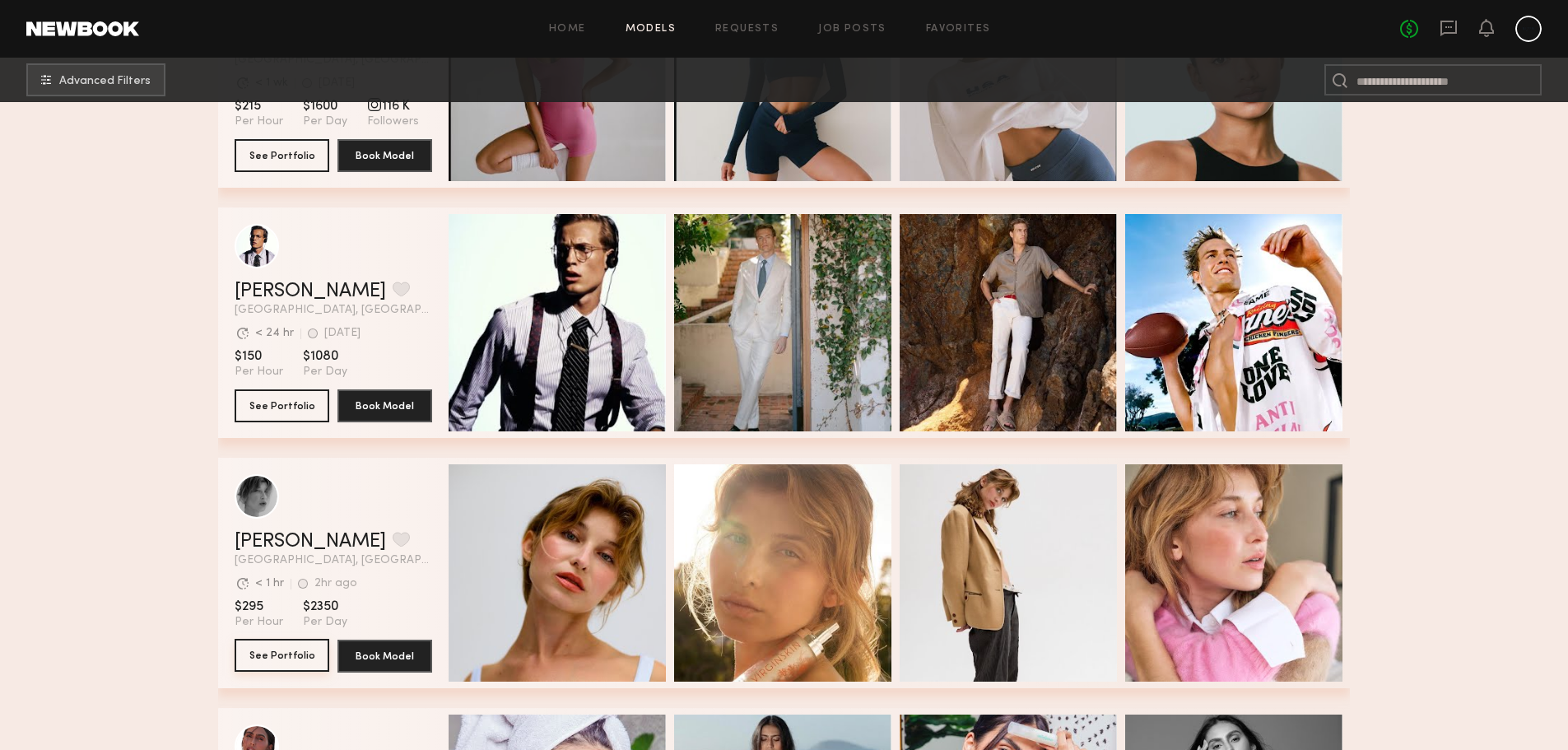
click at [291, 654] on button "See Portfolio" at bounding box center [282, 655] width 95 height 32
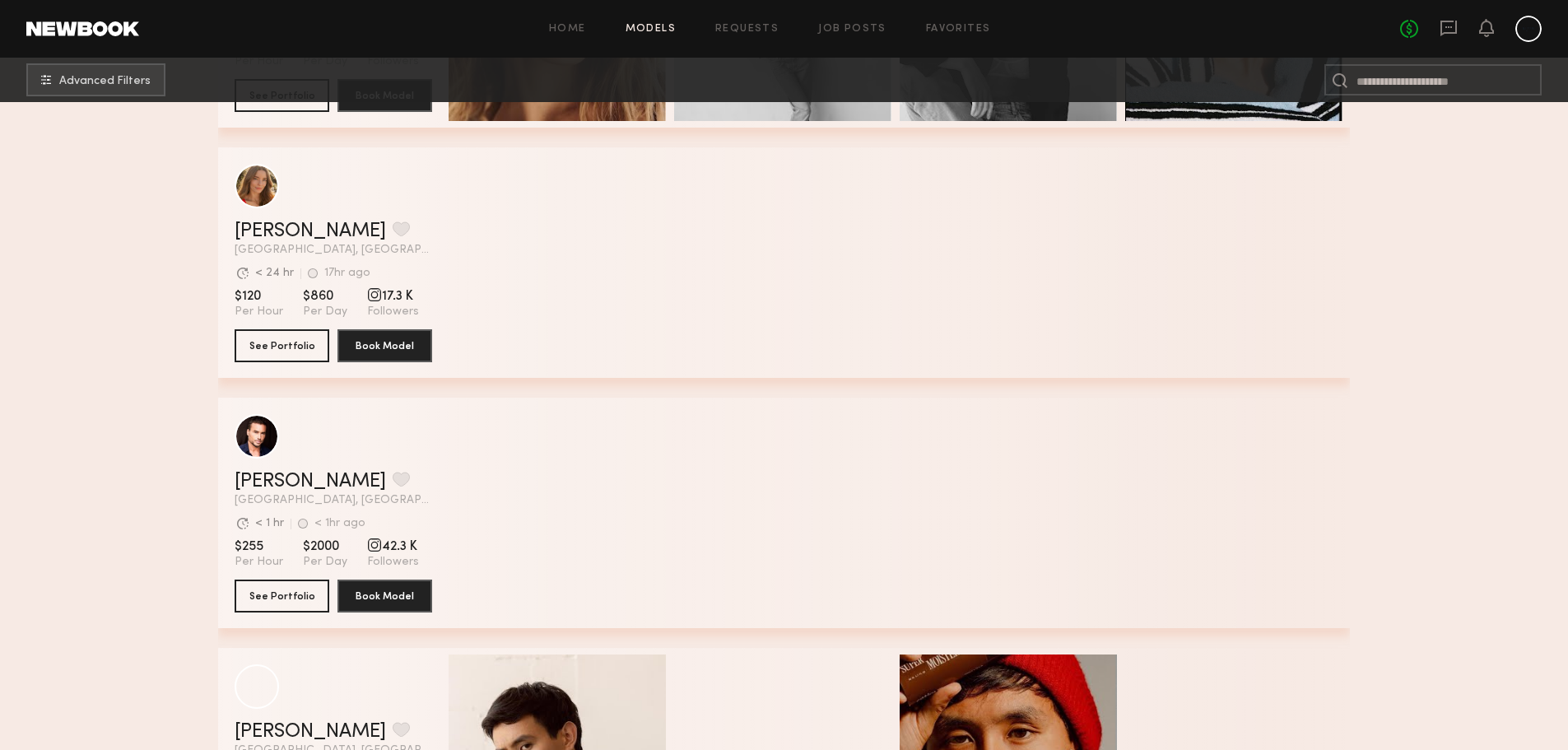
scroll to position [12752, 0]
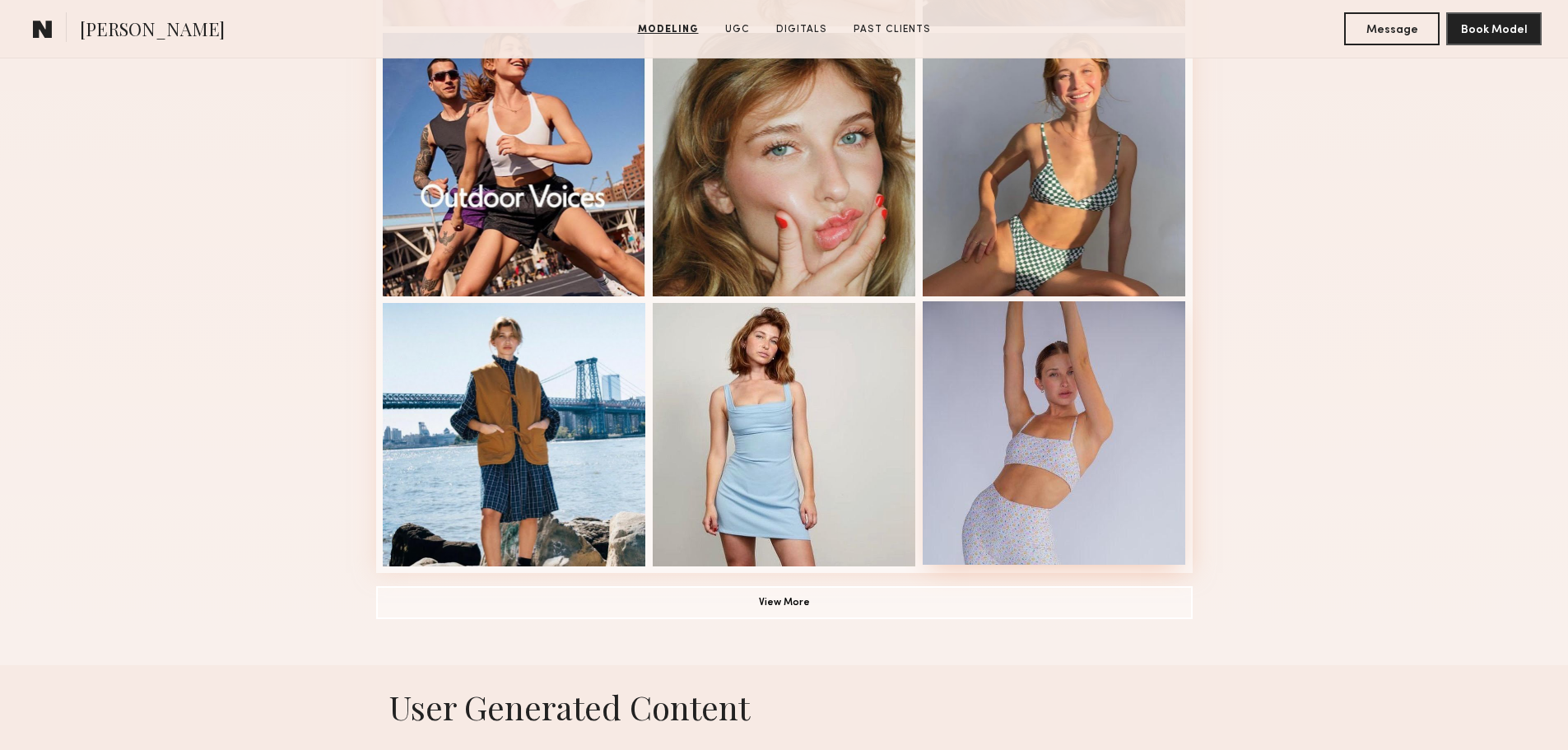
scroll to position [988, 0]
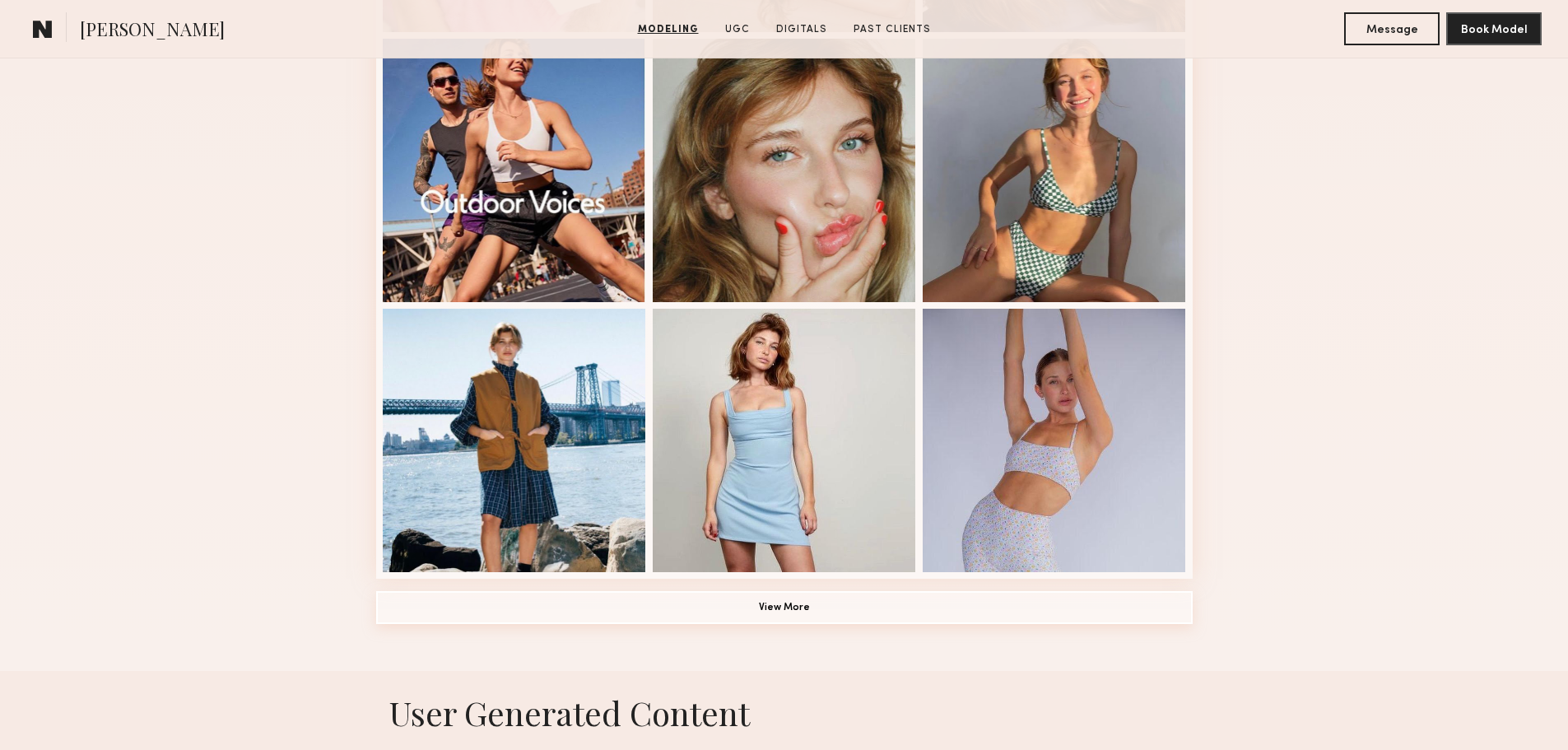
click at [891, 617] on button "View More" at bounding box center [784, 608] width 816 height 32
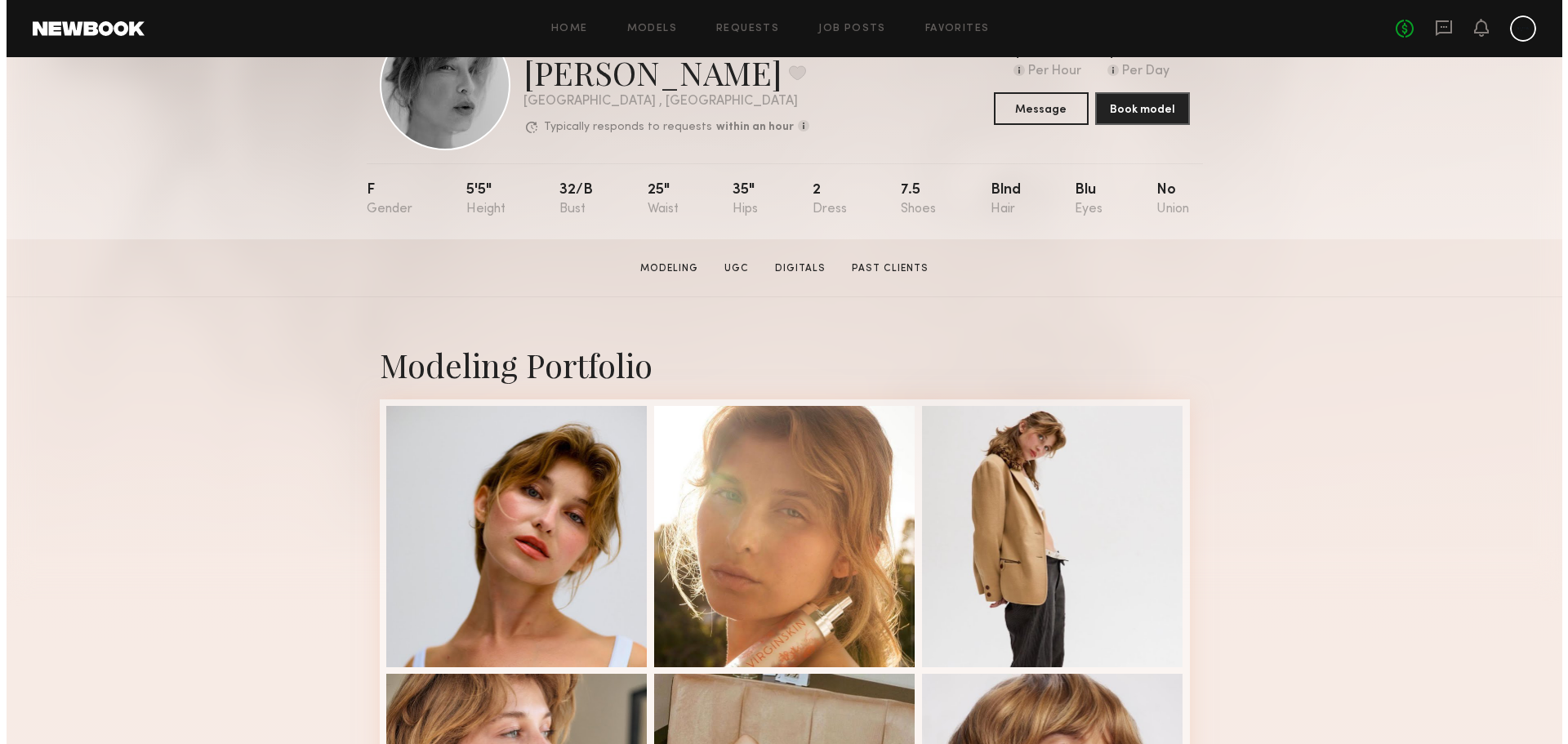
scroll to position [0, 0]
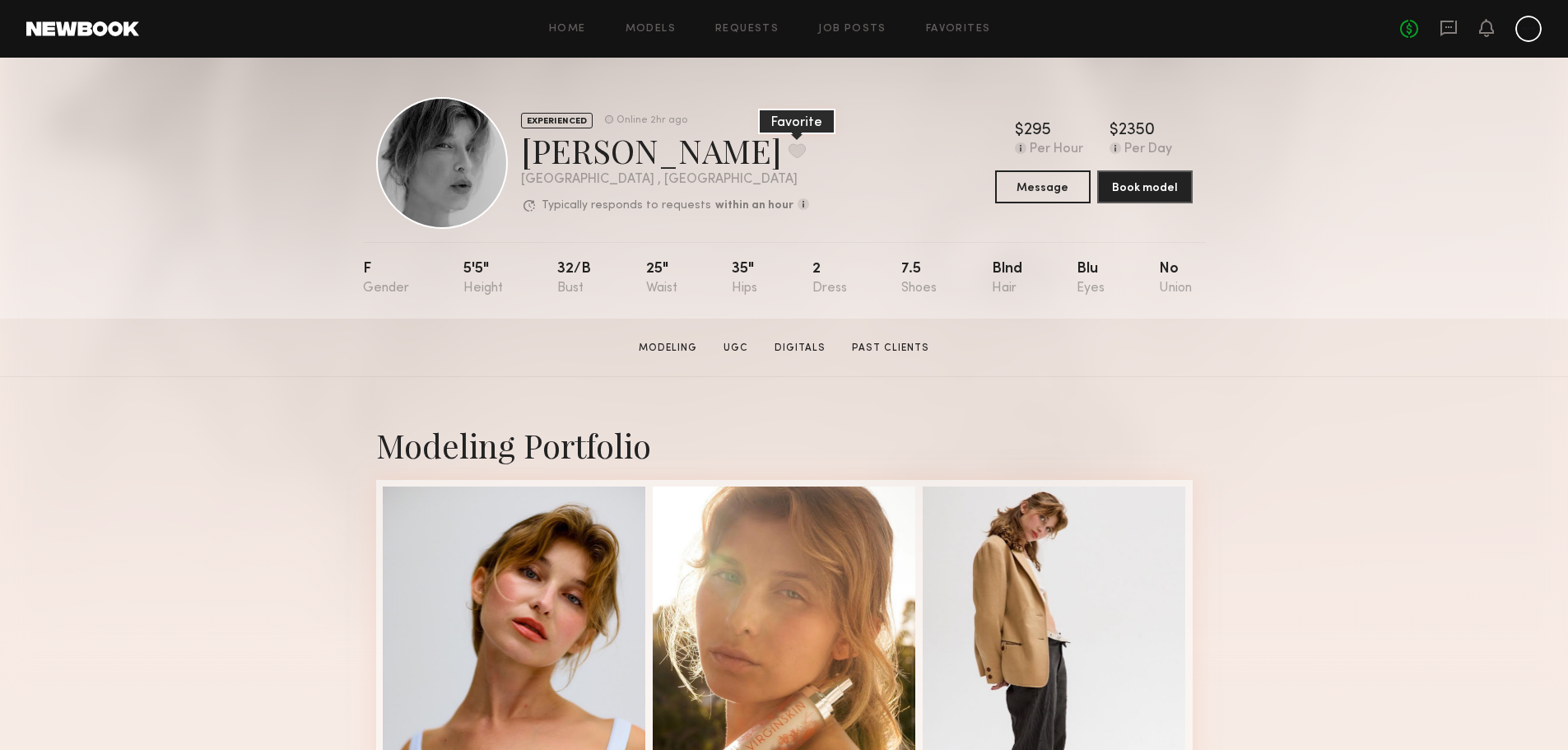
click at [789, 150] on button at bounding box center [797, 151] width 17 height 15
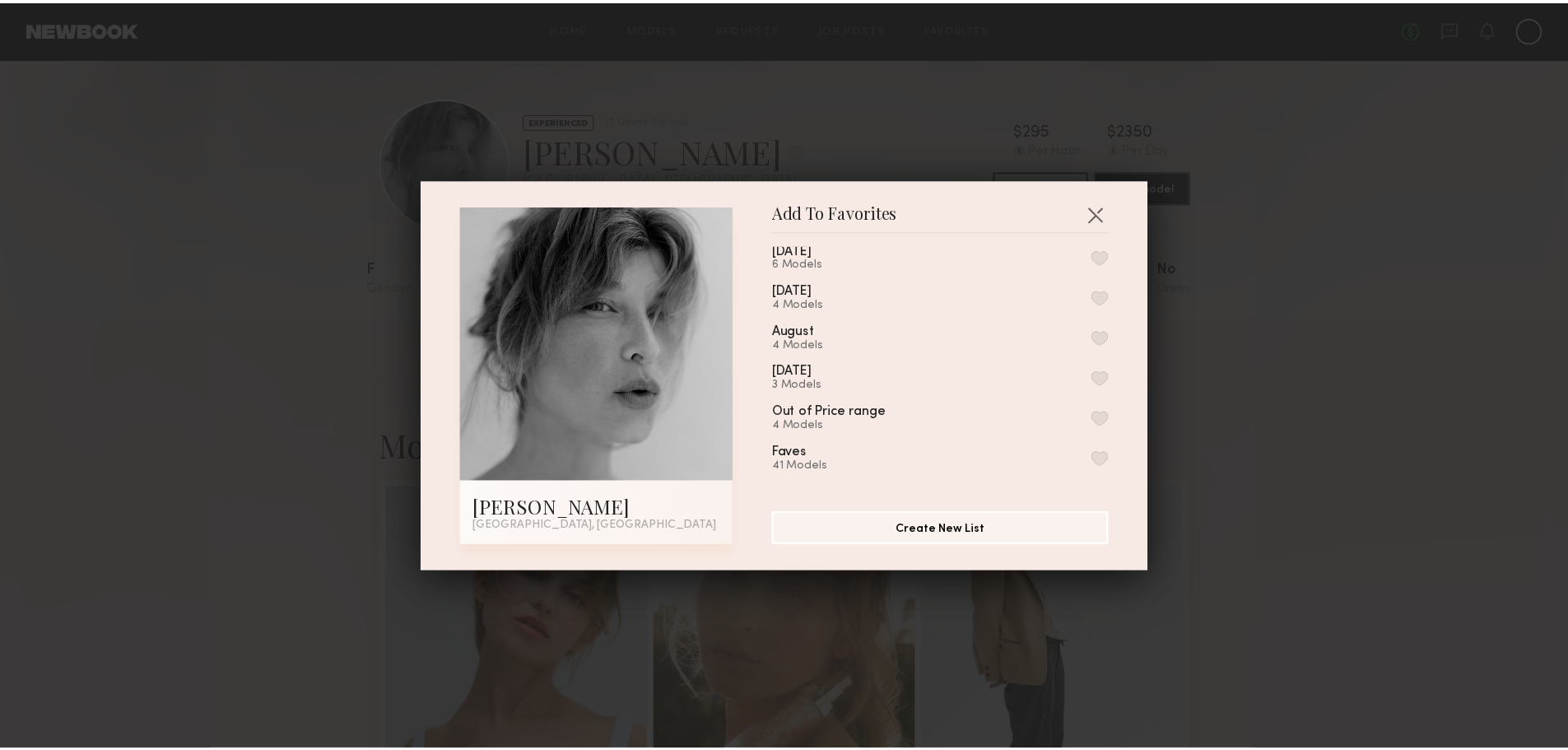
scroll to position [201, 0]
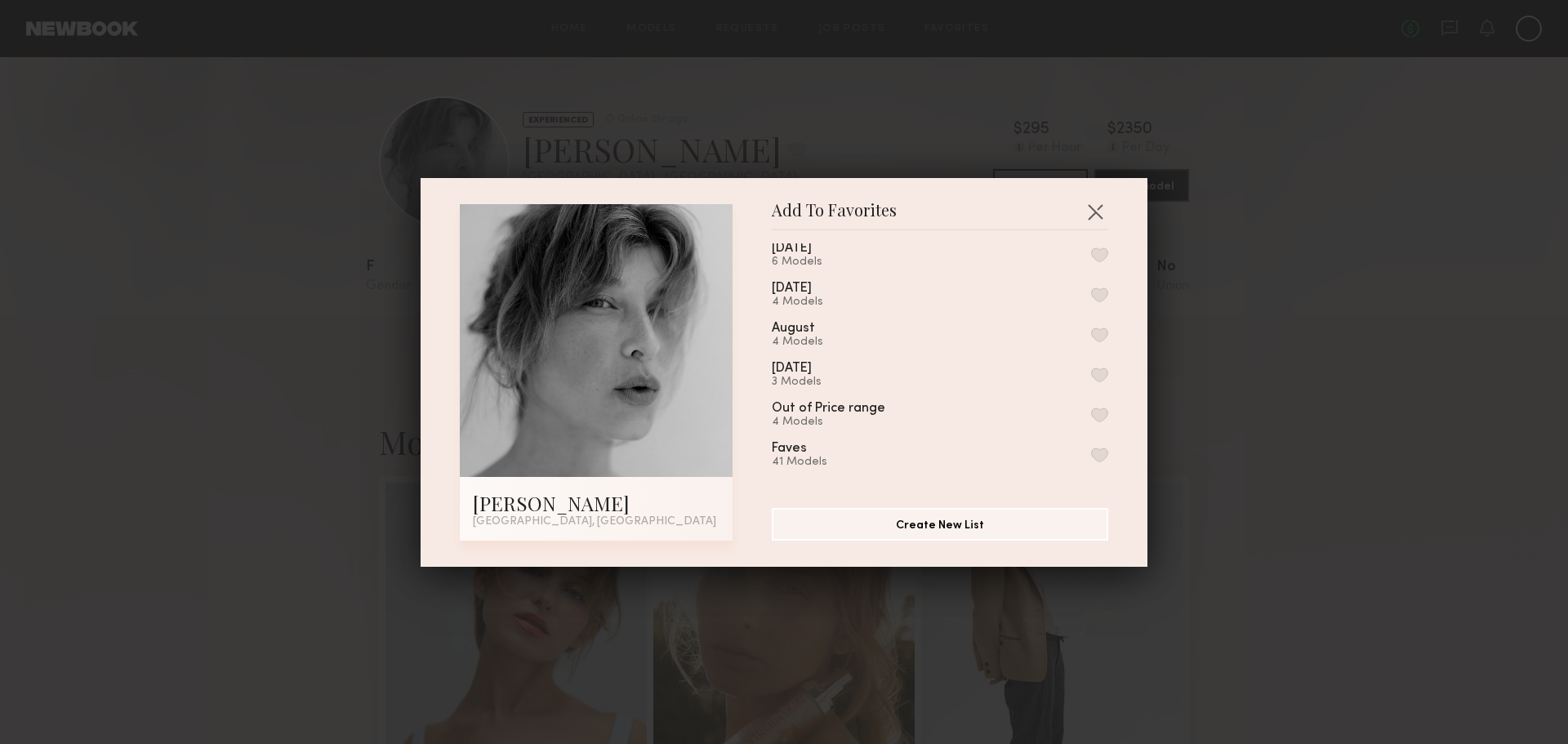
click at [1091, 458] on button "button" at bounding box center [1100, 455] width 17 height 15
click at [1099, 214] on button "button" at bounding box center [1095, 211] width 27 height 27
